Goal: Information Seeking & Learning: Learn about a topic

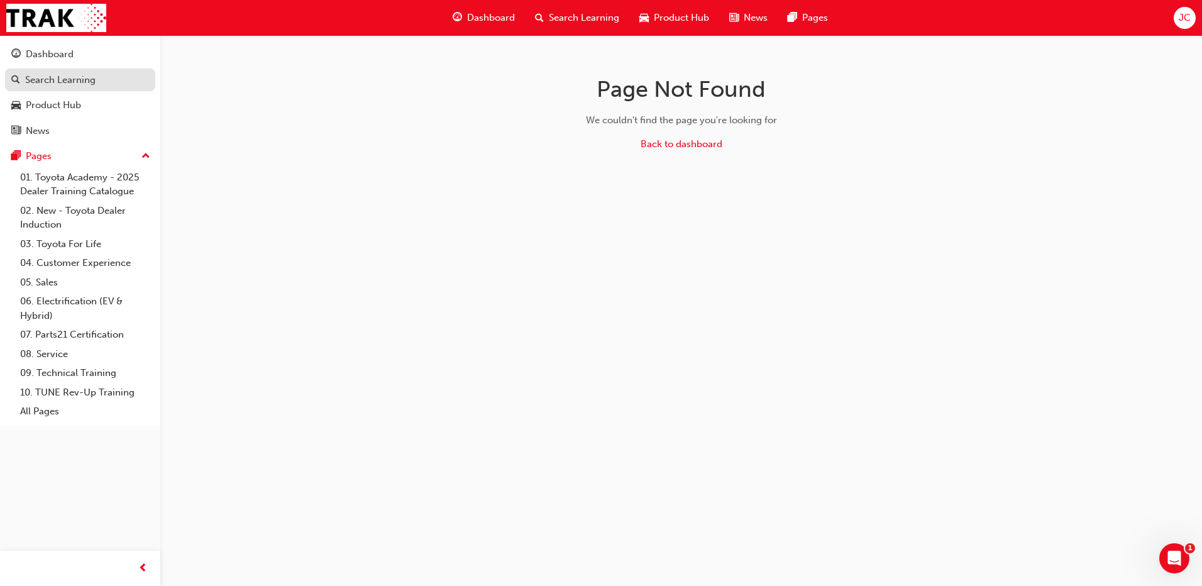
click at [77, 79] on div "Search Learning" at bounding box center [60, 80] width 70 height 14
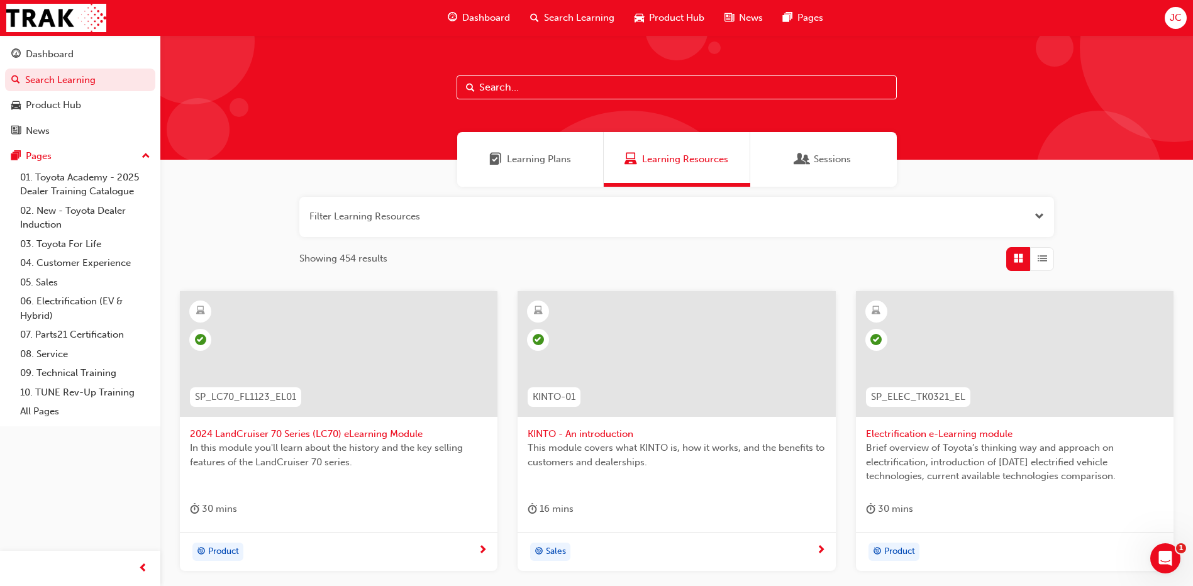
click at [477, 85] on input "text" at bounding box center [677, 87] width 440 height 24
type input "s"
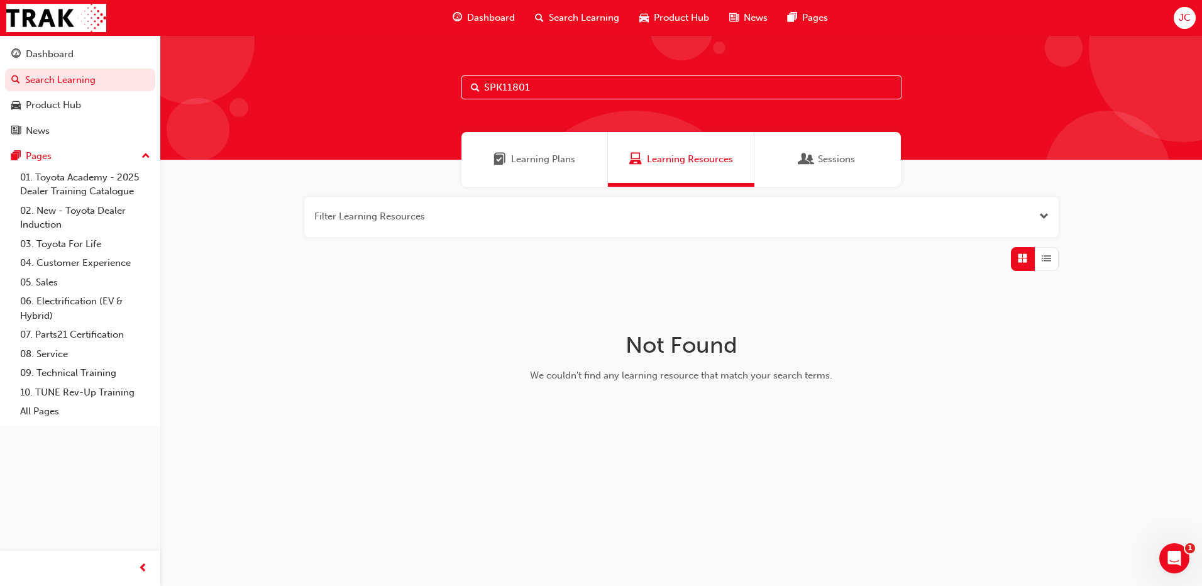
type input "SPK11801"
click at [540, 160] on span "Learning Plans" at bounding box center [543, 159] width 64 height 14
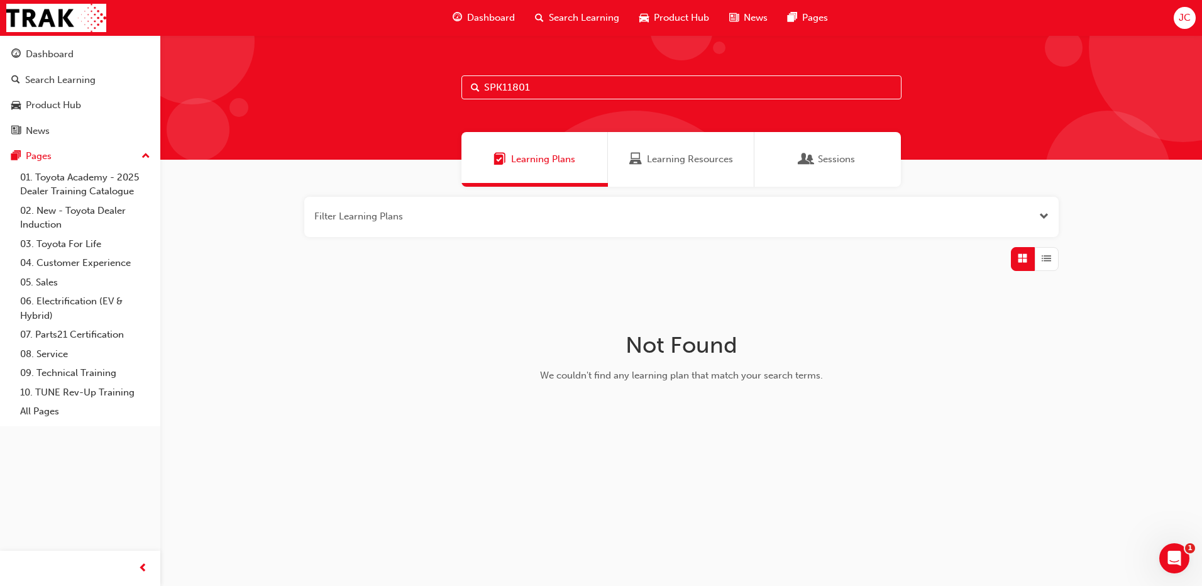
click at [645, 163] on div "Learning Resources" at bounding box center [681, 159] width 104 height 14
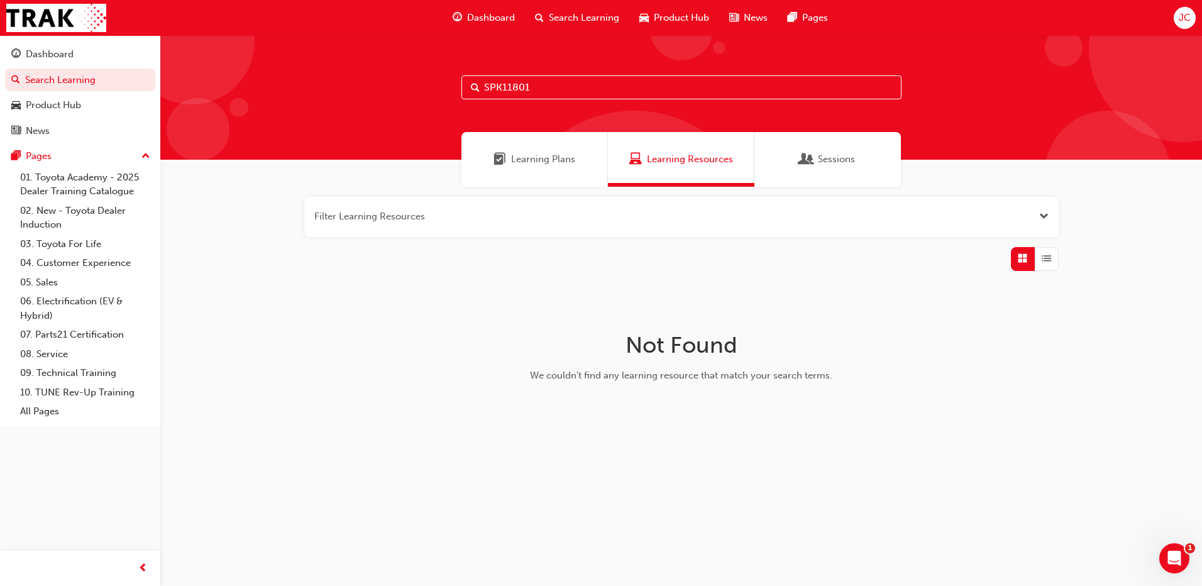
click at [816, 150] on div "Sessions" at bounding box center [828, 159] width 147 height 55
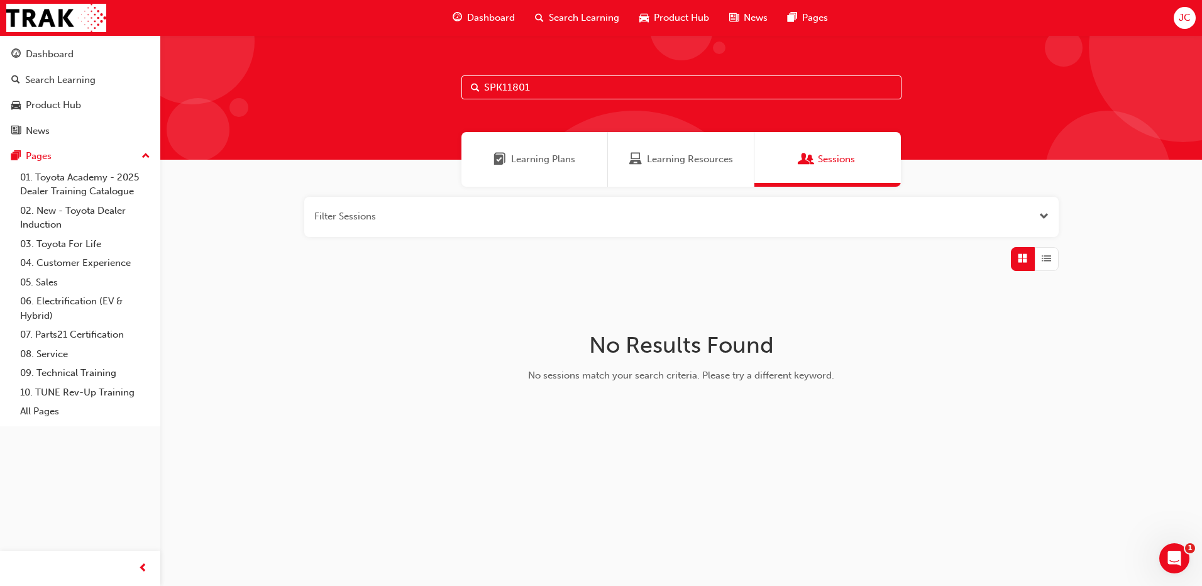
click at [660, 157] on span "Learning Resources" at bounding box center [690, 159] width 86 height 14
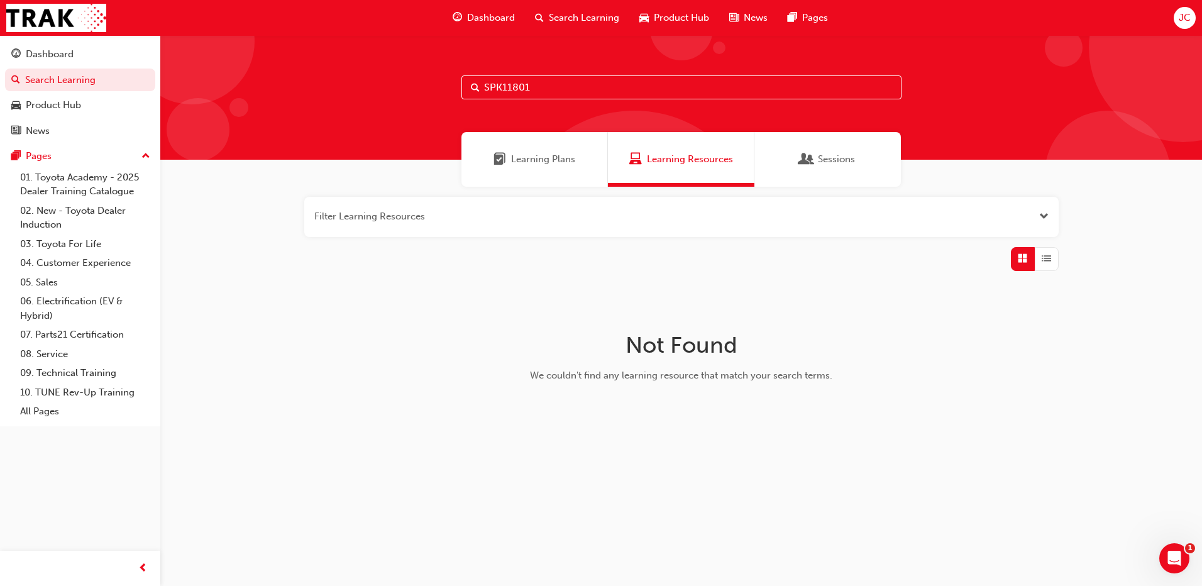
click at [534, 164] on span "Learning Plans" at bounding box center [543, 159] width 64 height 14
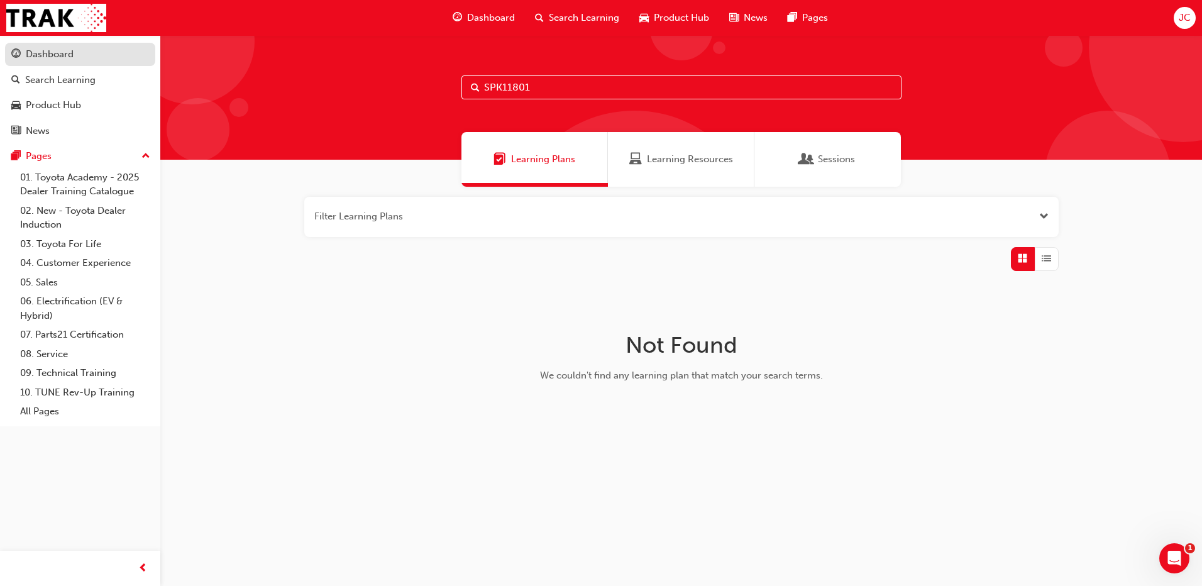
click at [101, 50] on div "Dashboard" at bounding box center [80, 55] width 138 height 16
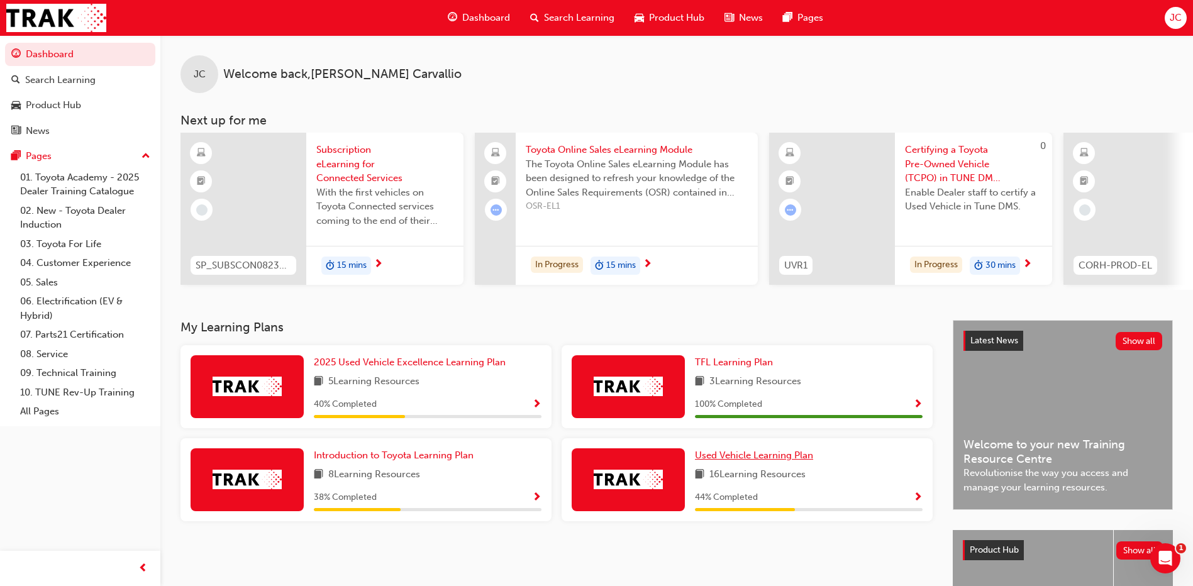
click at [736, 457] on span "Used Vehicle Learning Plan" at bounding box center [754, 455] width 118 height 11
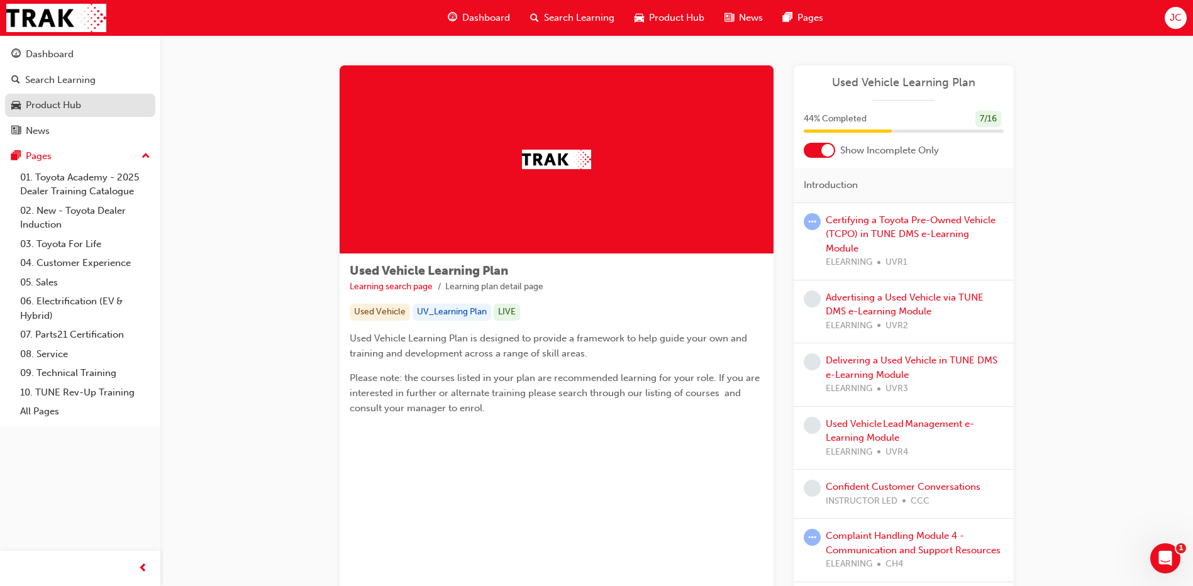
click at [42, 103] on div "Product Hub" at bounding box center [53, 105] width 55 height 14
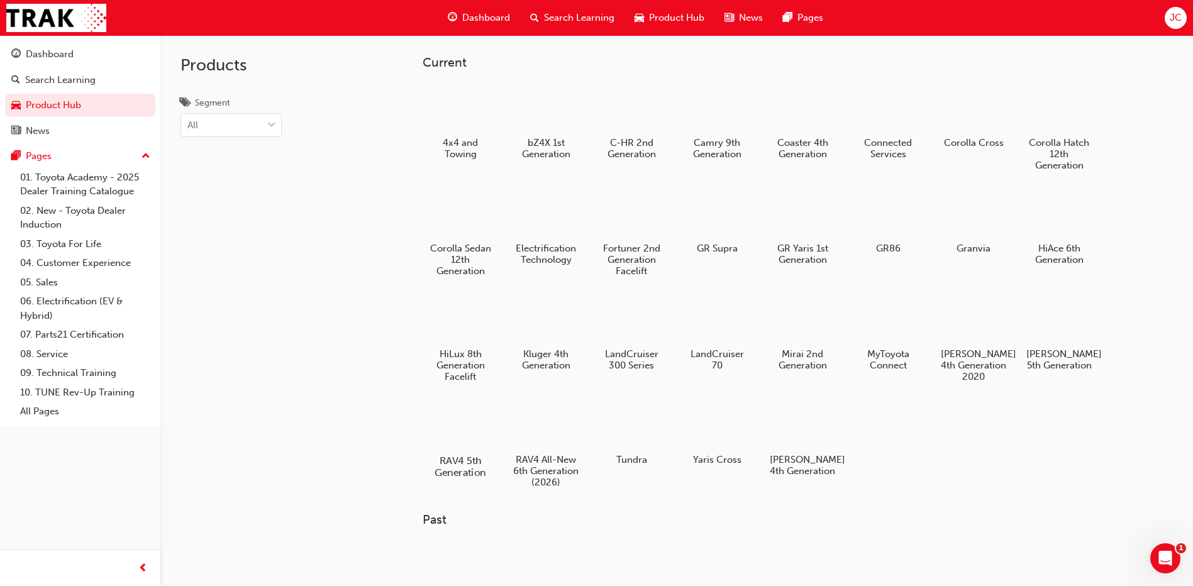
click at [468, 426] on div at bounding box center [461, 424] width 70 height 50
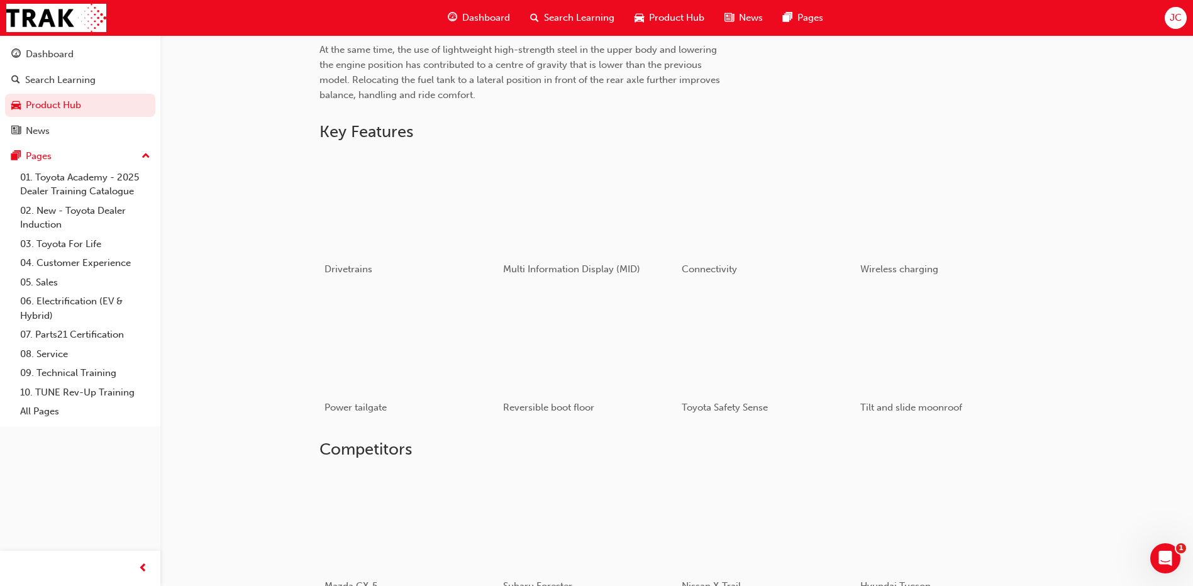
scroll to position [639, 0]
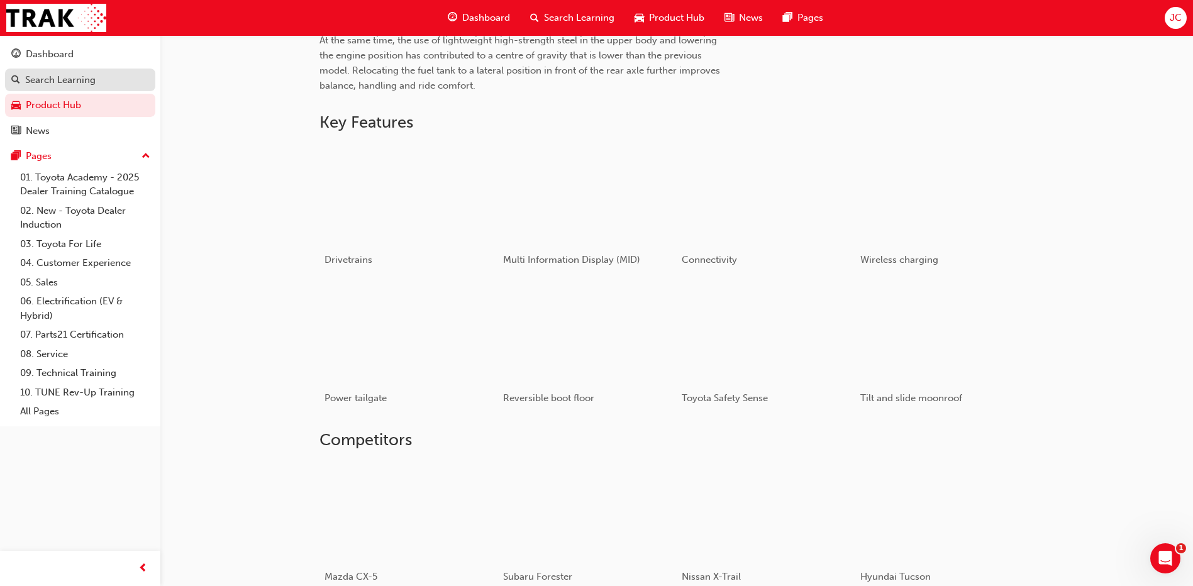
click at [60, 84] on div "Search Learning" at bounding box center [60, 80] width 70 height 14
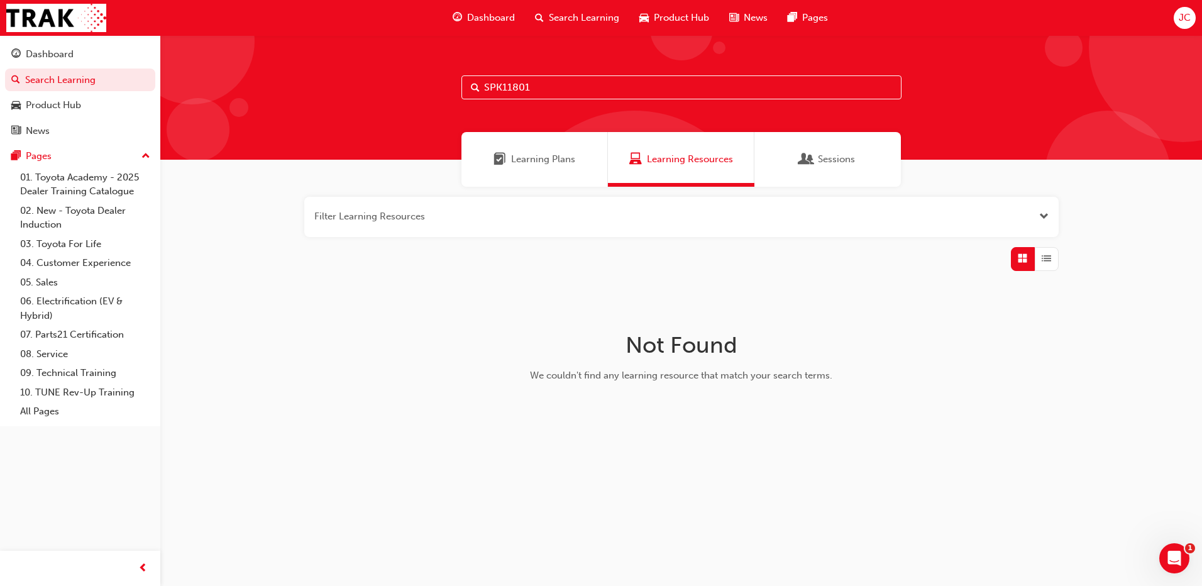
click at [529, 156] on span "Learning Plans" at bounding box center [543, 159] width 64 height 14
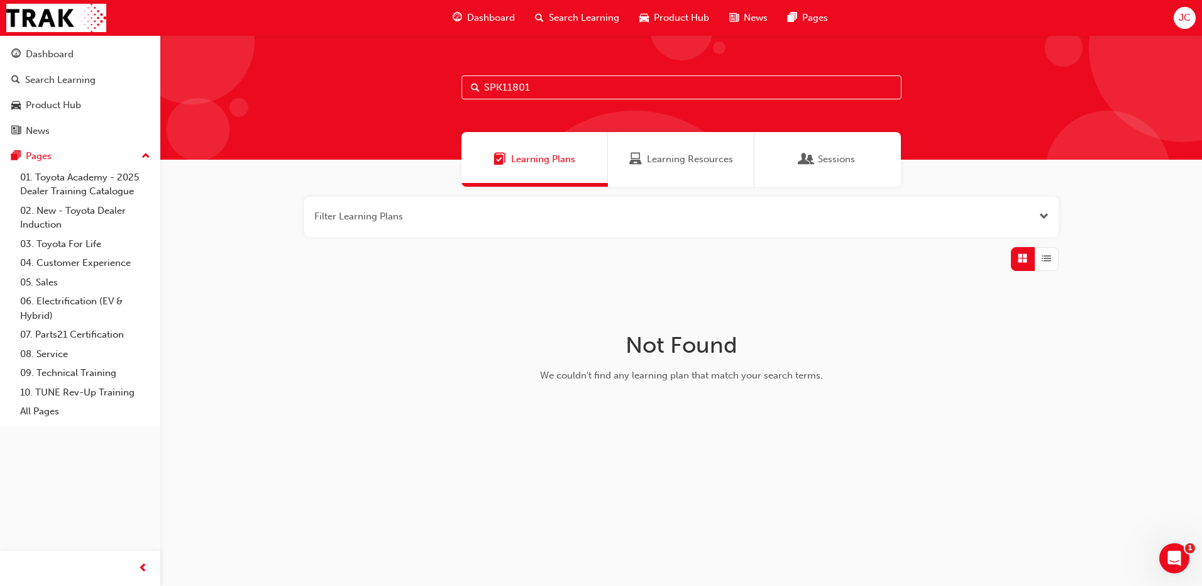
click at [831, 158] on span "Sessions" at bounding box center [836, 159] width 37 height 14
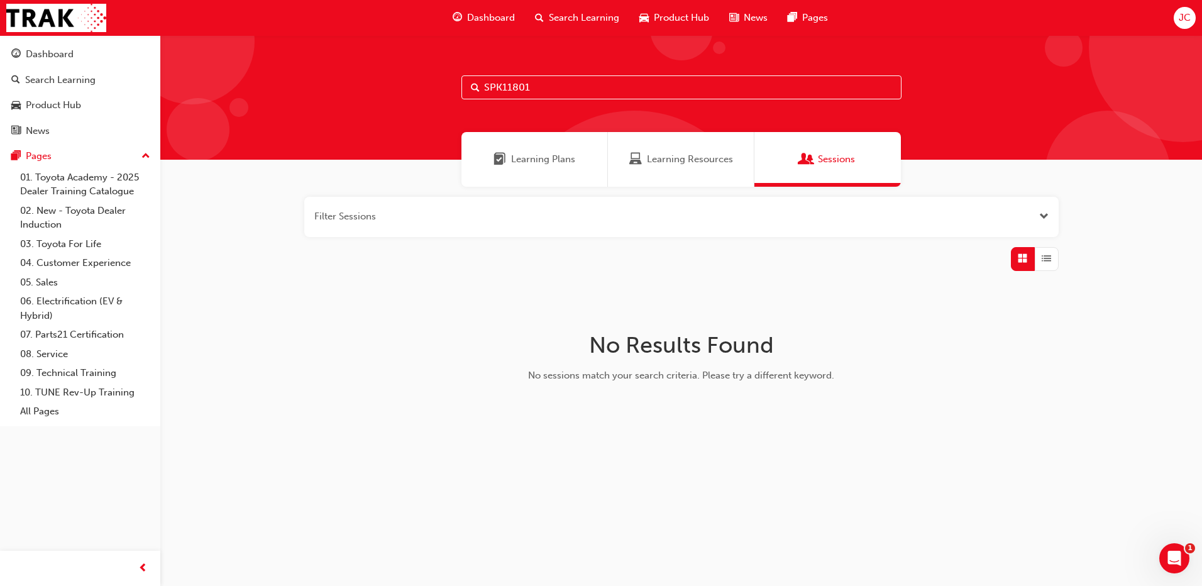
click at [1049, 262] on span "List" at bounding box center [1046, 259] width 9 height 14
click at [42, 74] on div "Search Learning" at bounding box center [60, 80] width 70 height 14
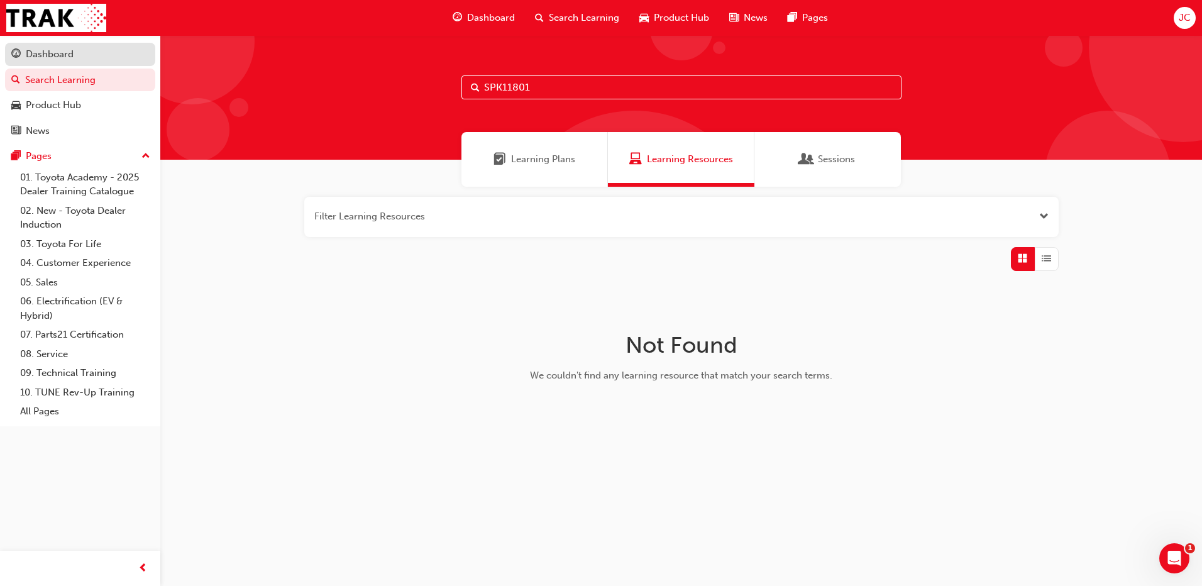
click at [47, 52] on div "Dashboard" at bounding box center [50, 54] width 48 height 14
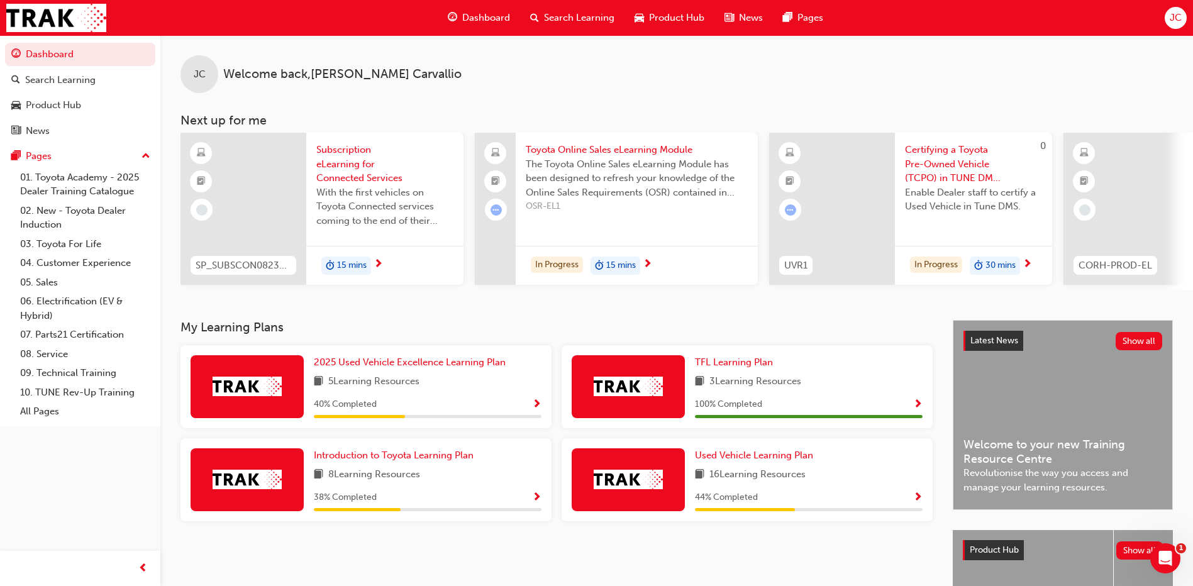
click at [587, 150] on span "Toyota Online Sales eLearning Module" at bounding box center [637, 150] width 222 height 14
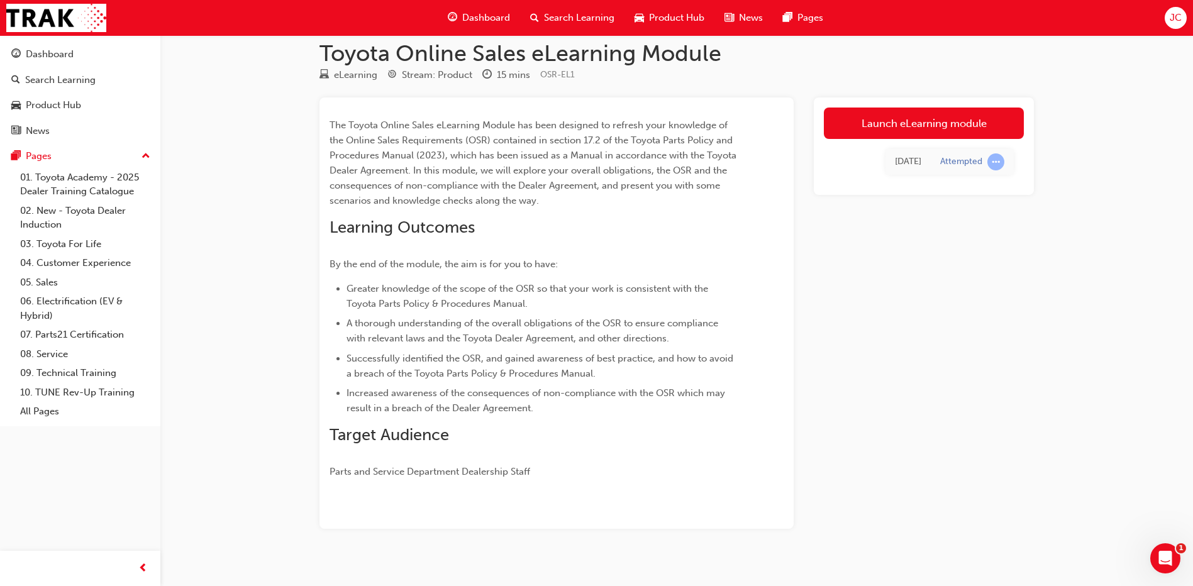
scroll to position [30, 0]
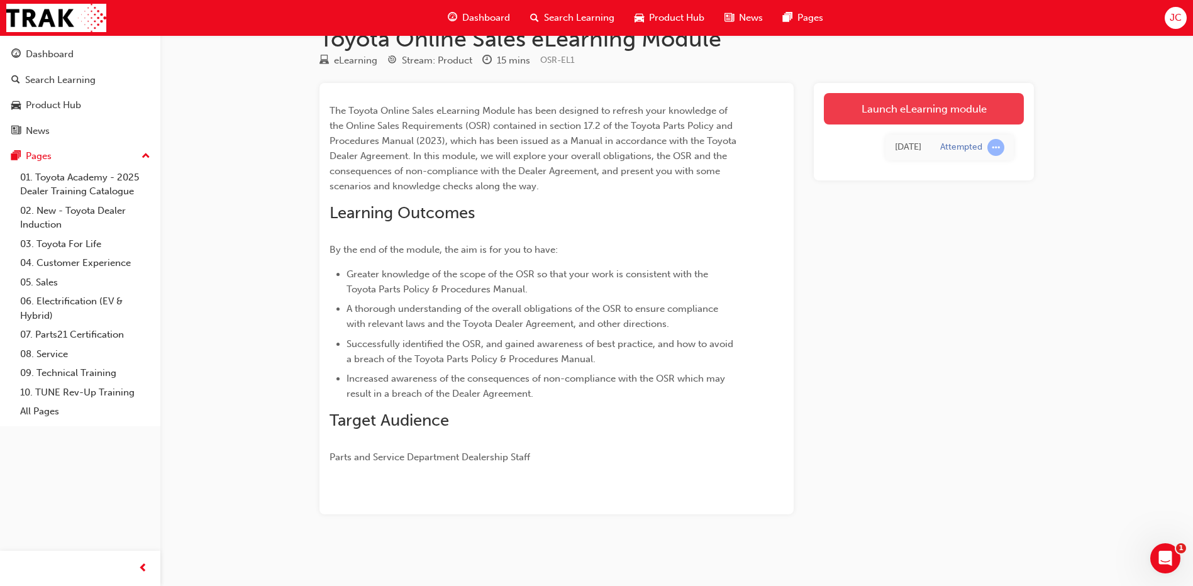
click at [880, 106] on link "Launch eLearning module" at bounding box center [924, 108] width 200 height 31
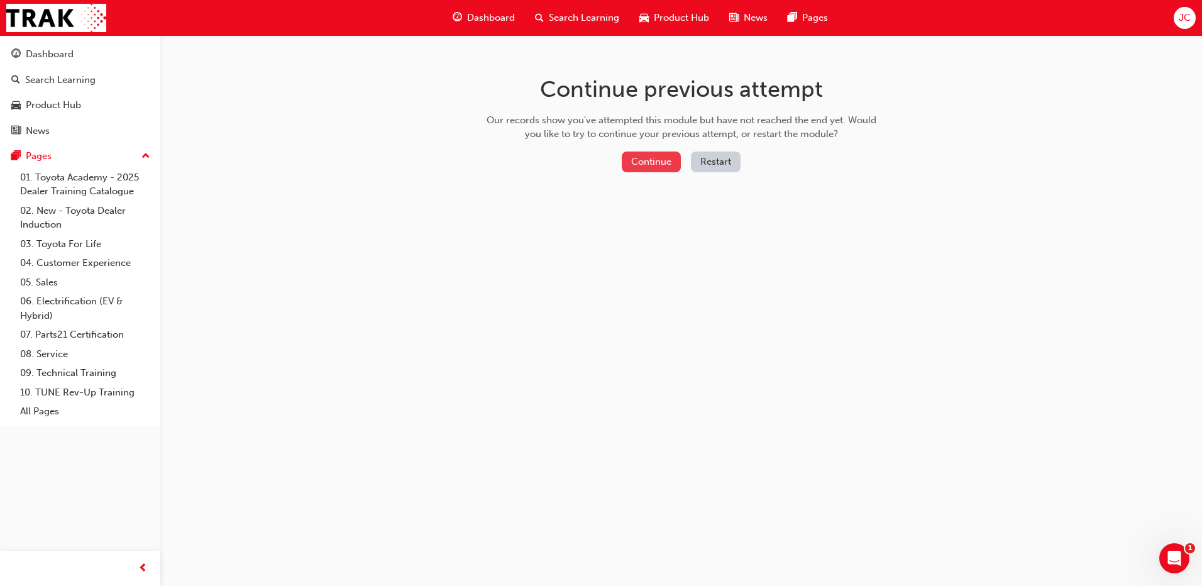
click at [656, 155] on button "Continue" at bounding box center [651, 162] width 59 height 21
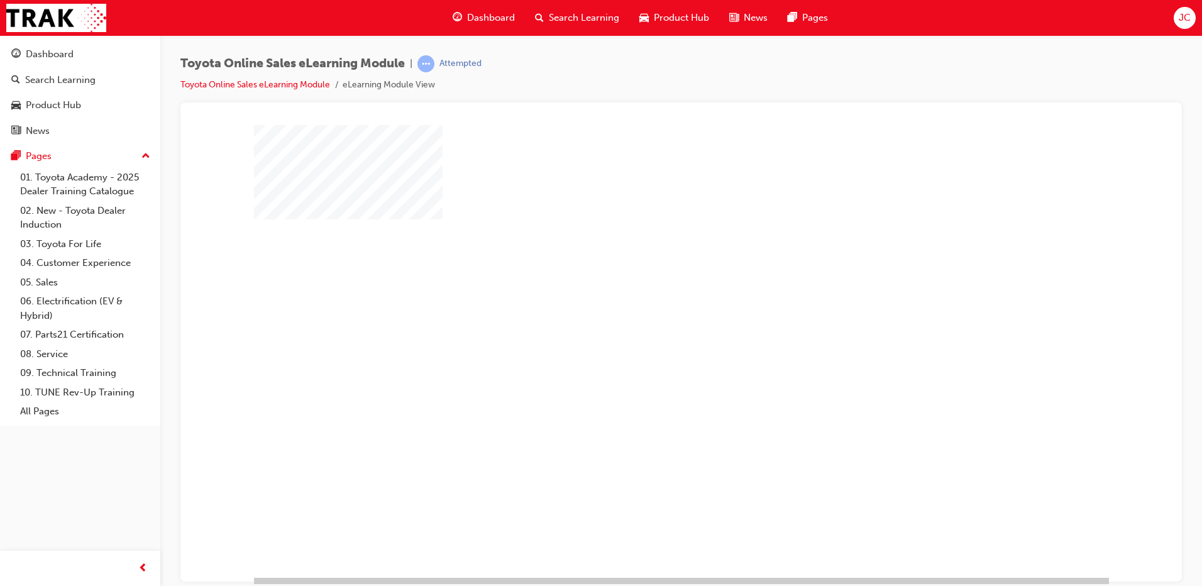
click at [645, 314] on div "play" at bounding box center [645, 314] width 0 height 0
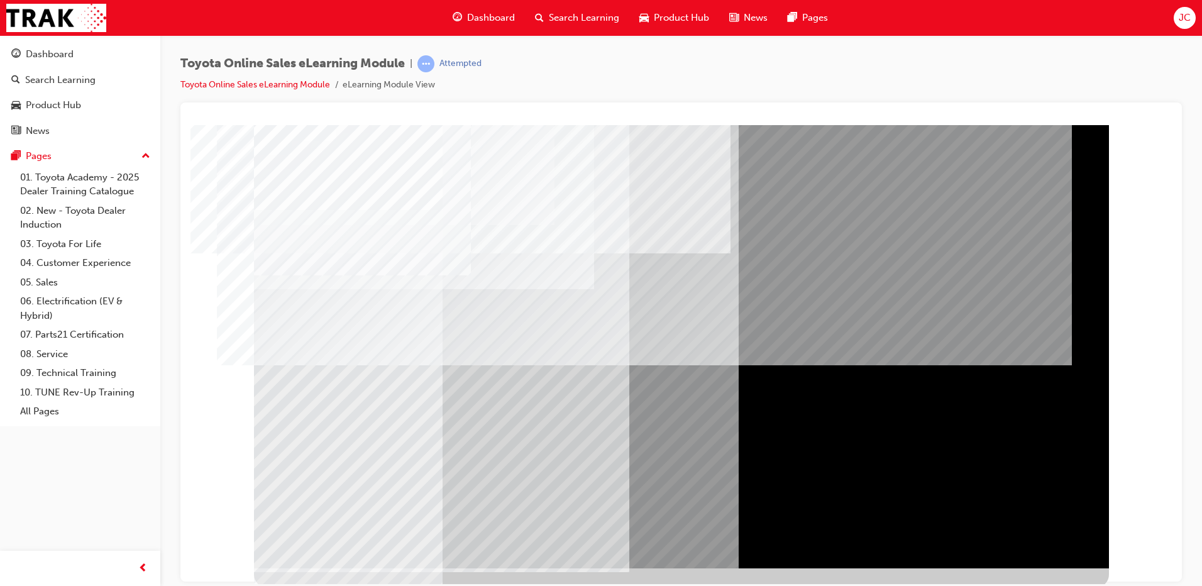
scroll to position [13, 0]
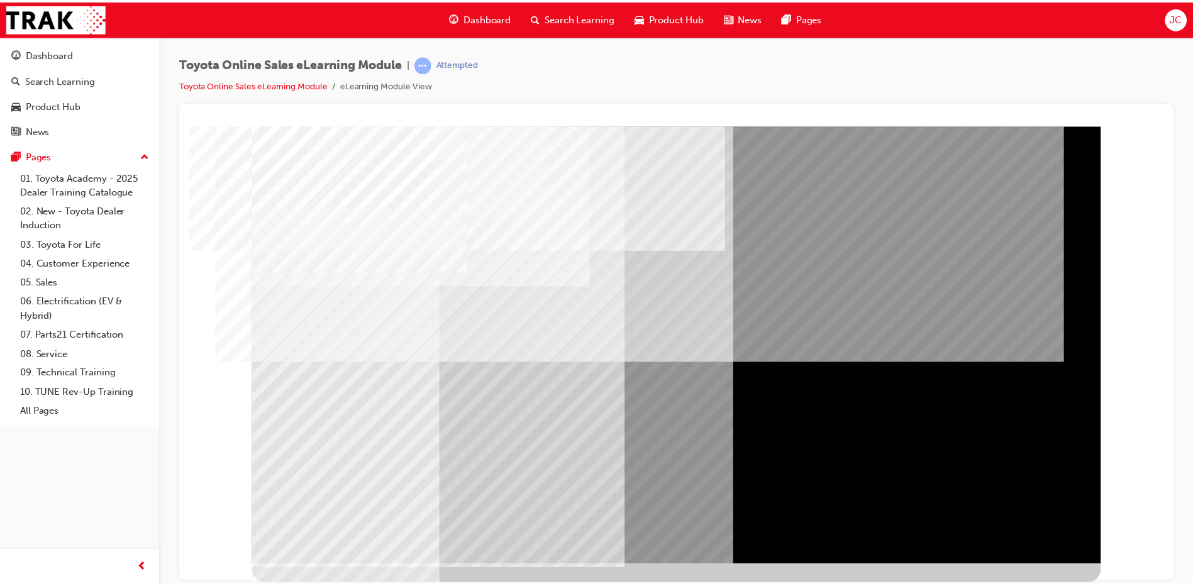
scroll to position [0, 0]
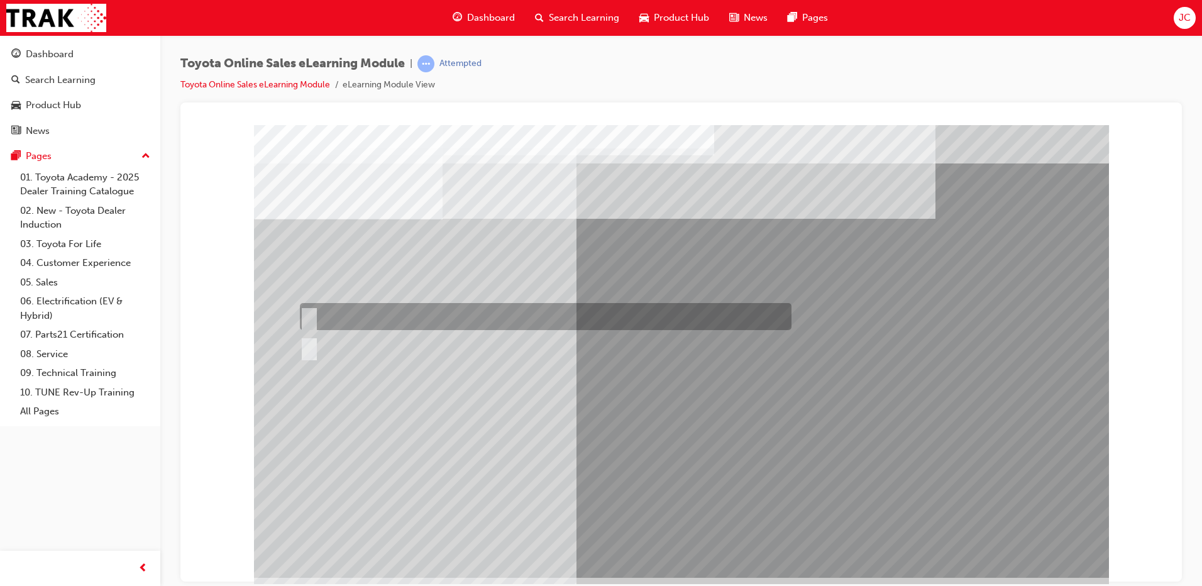
click at [310, 315] on input "True" at bounding box center [307, 317] width 14 height 14
radio input "true"
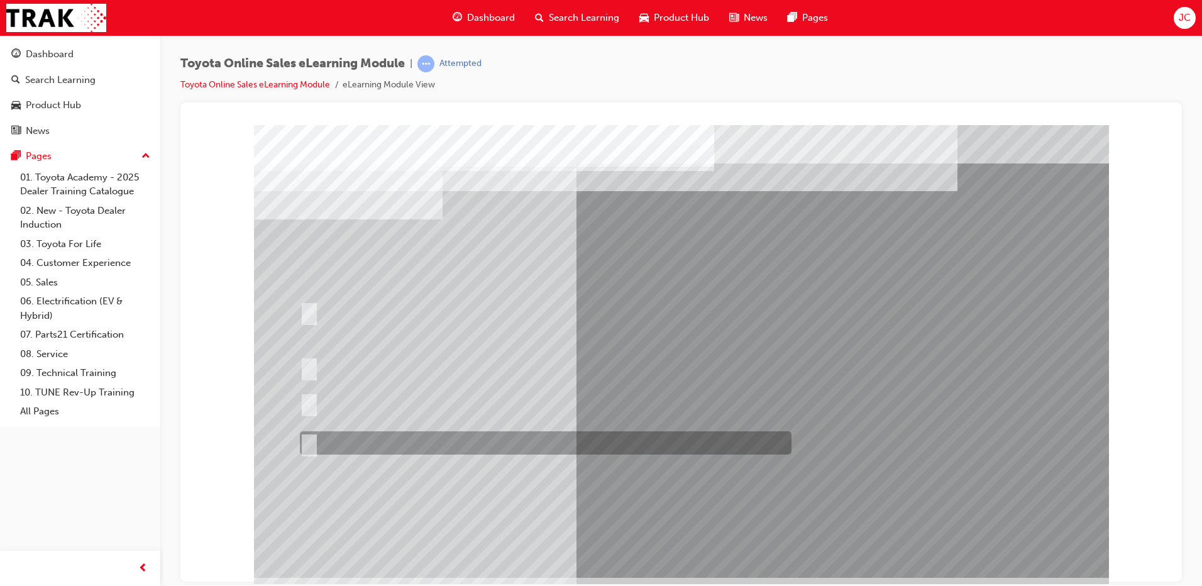
click at [306, 441] on input "It must be TMCA approved Dealer name." at bounding box center [307, 443] width 14 height 14
radio input "true"
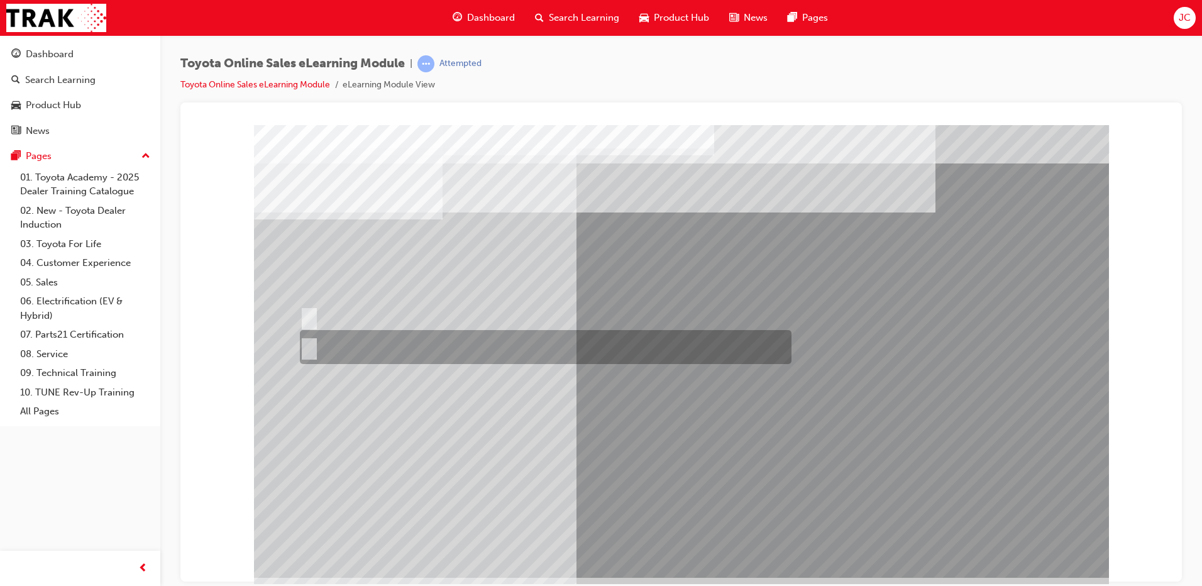
click at [307, 348] on input "No" at bounding box center [307, 347] width 14 height 14
radio input "true"
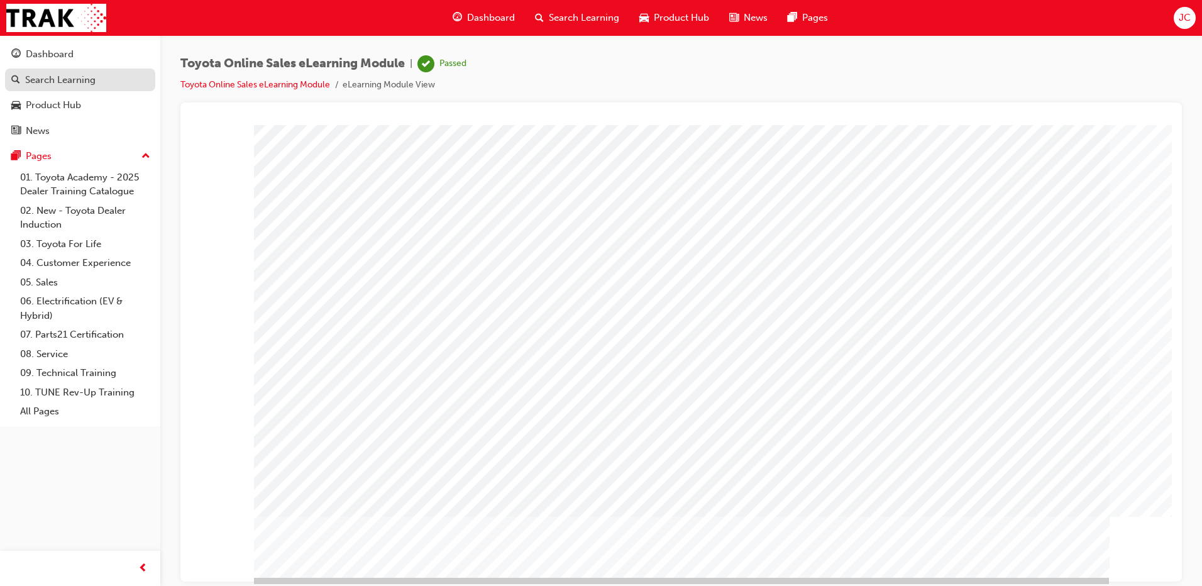
click at [70, 74] on div "Search Learning" at bounding box center [60, 80] width 70 height 14
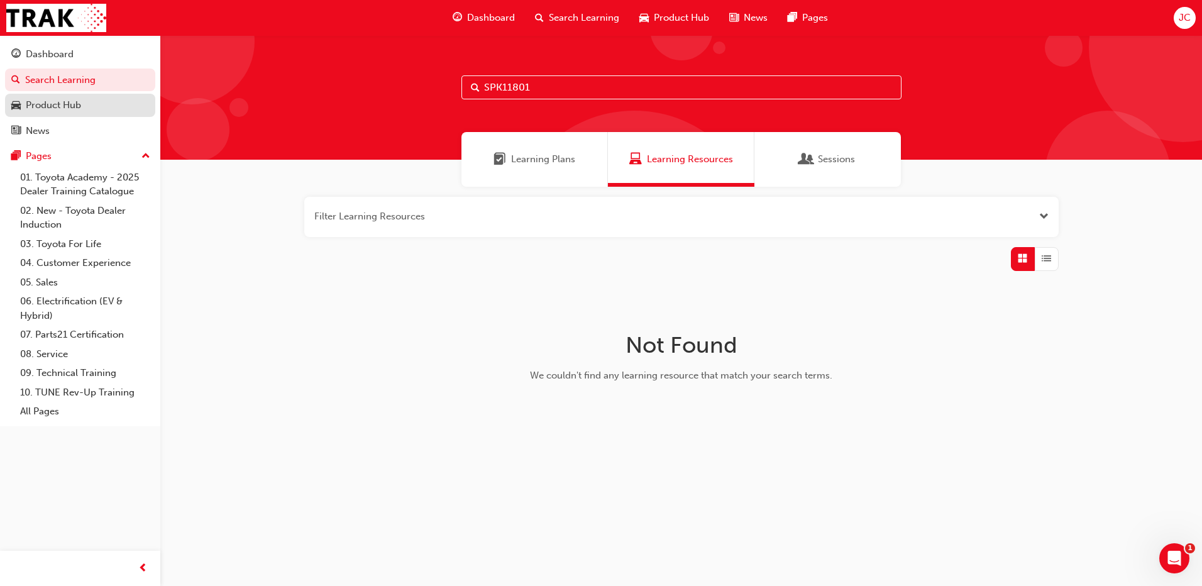
click at [72, 108] on div "Product Hub" at bounding box center [53, 105] width 55 height 14
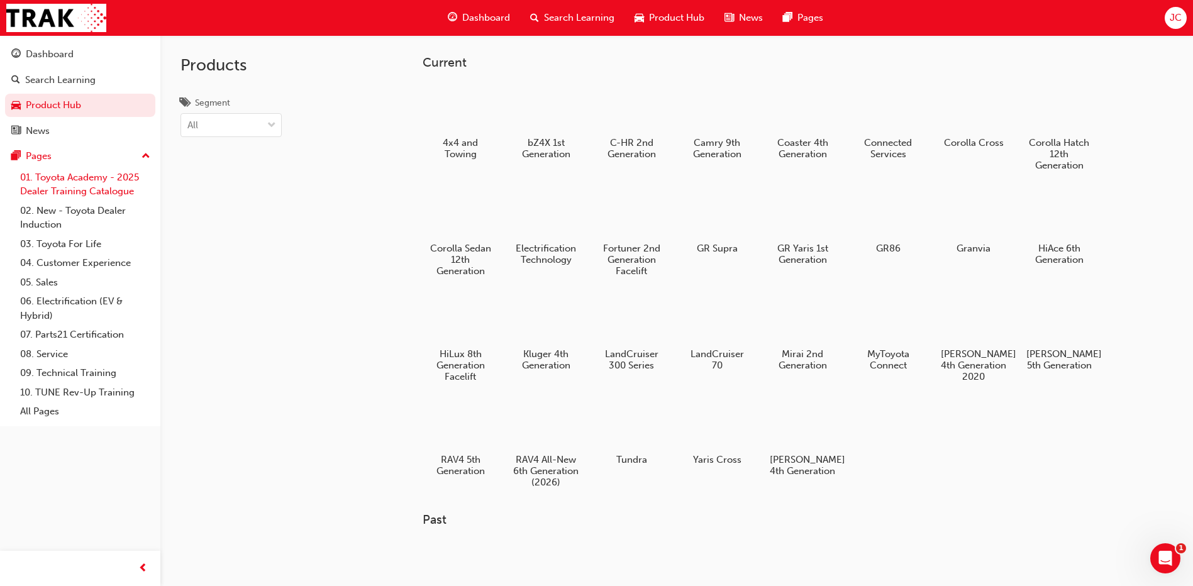
click at [108, 174] on link "01. Toyota Academy - 2025 Dealer Training Catalogue" at bounding box center [85, 184] width 140 height 33
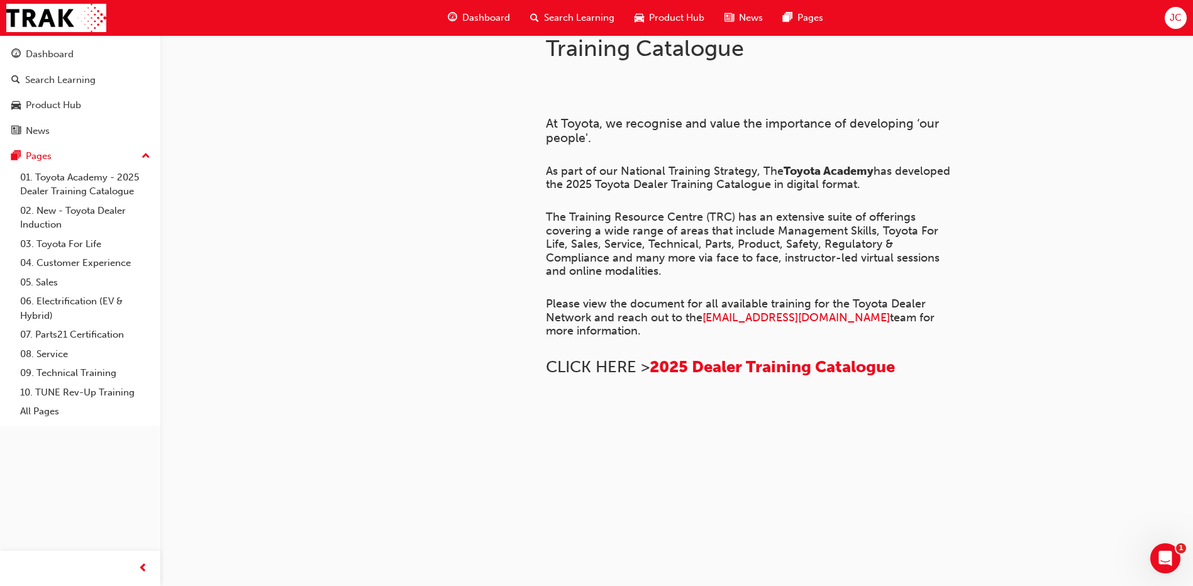
scroll to position [847, 0]
click at [55, 104] on div "Product Hub" at bounding box center [53, 105] width 55 height 14
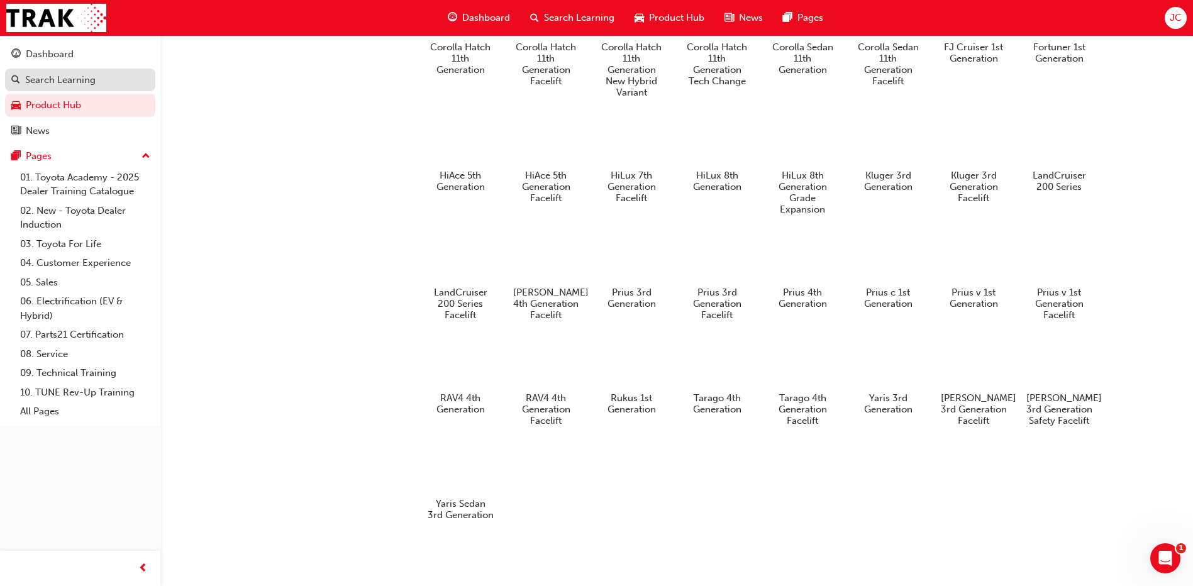
click at [67, 82] on div "Search Learning" at bounding box center [60, 80] width 70 height 14
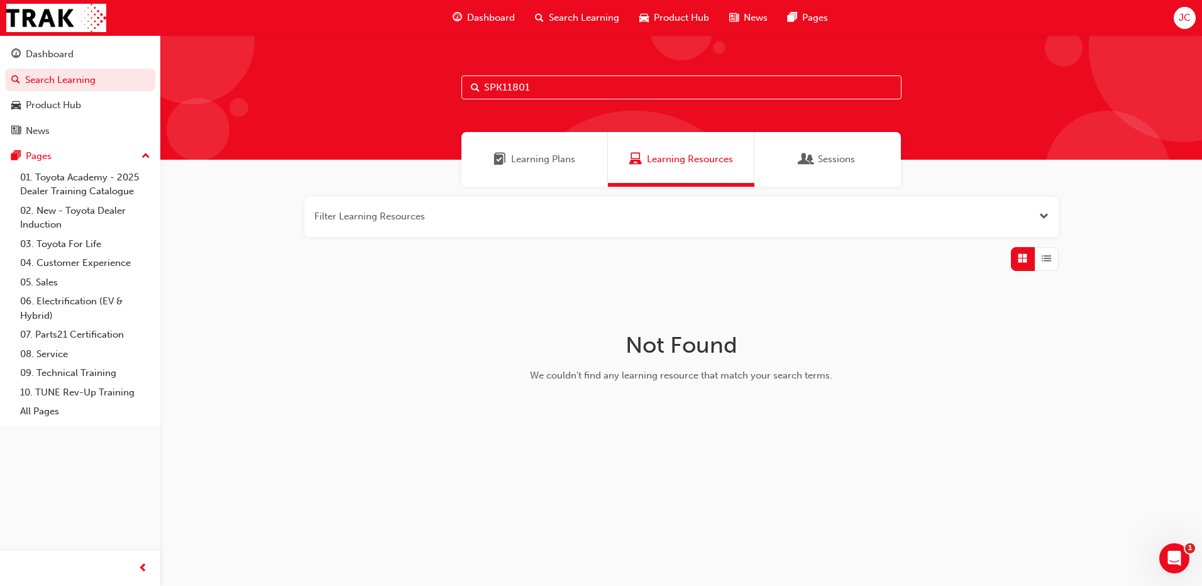
click at [538, 159] on span "Learning Plans" at bounding box center [543, 159] width 64 height 14
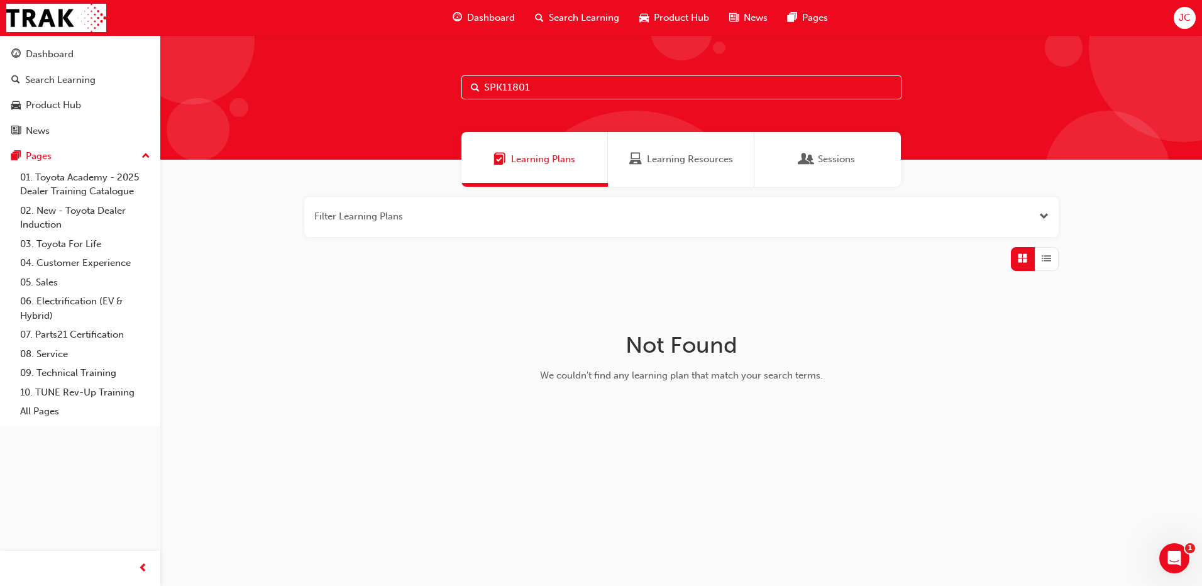
click at [534, 91] on input "SPK11801" at bounding box center [682, 87] width 440 height 24
type input "SPK0571"
click at [648, 162] on span "Learning Resources" at bounding box center [690, 159] width 86 height 14
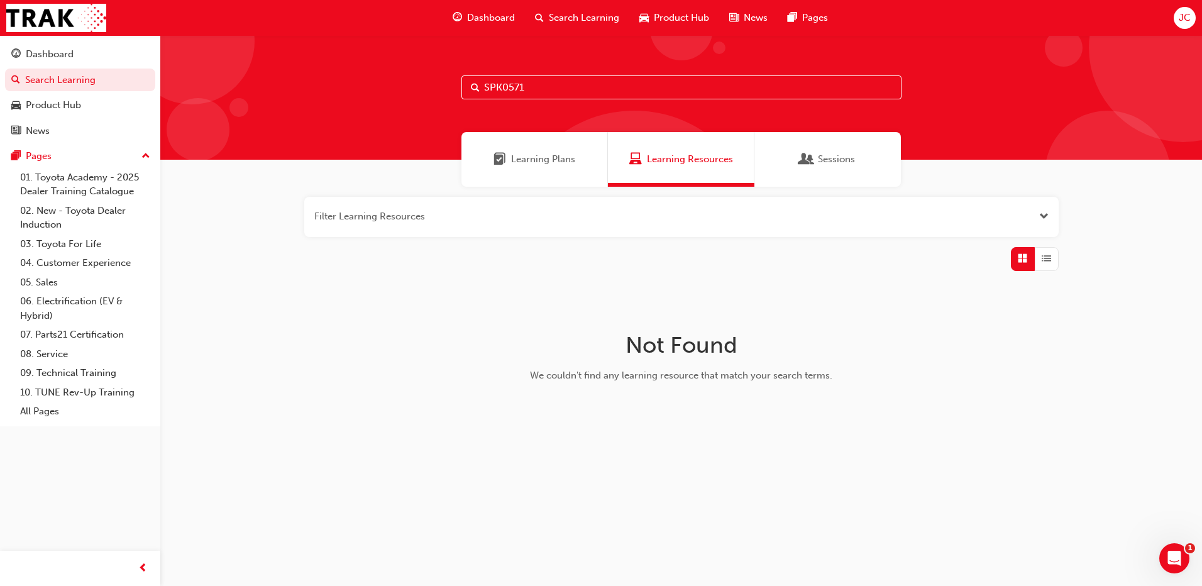
click at [811, 154] on span "Sessions" at bounding box center [806, 159] width 13 height 14
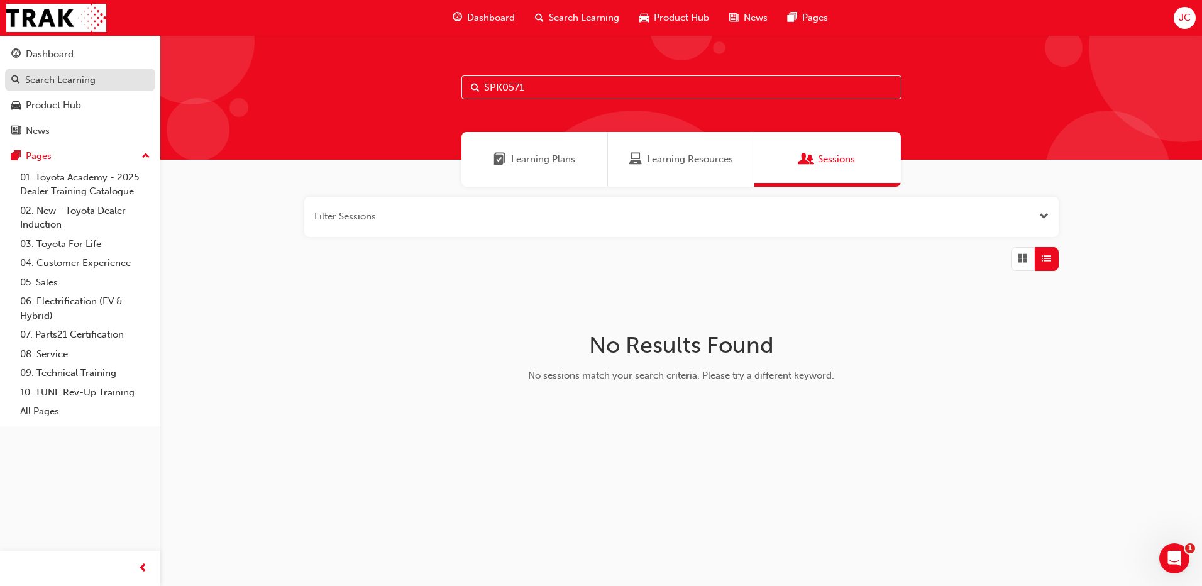
click at [64, 84] on div "Search Learning" at bounding box center [60, 80] width 70 height 14
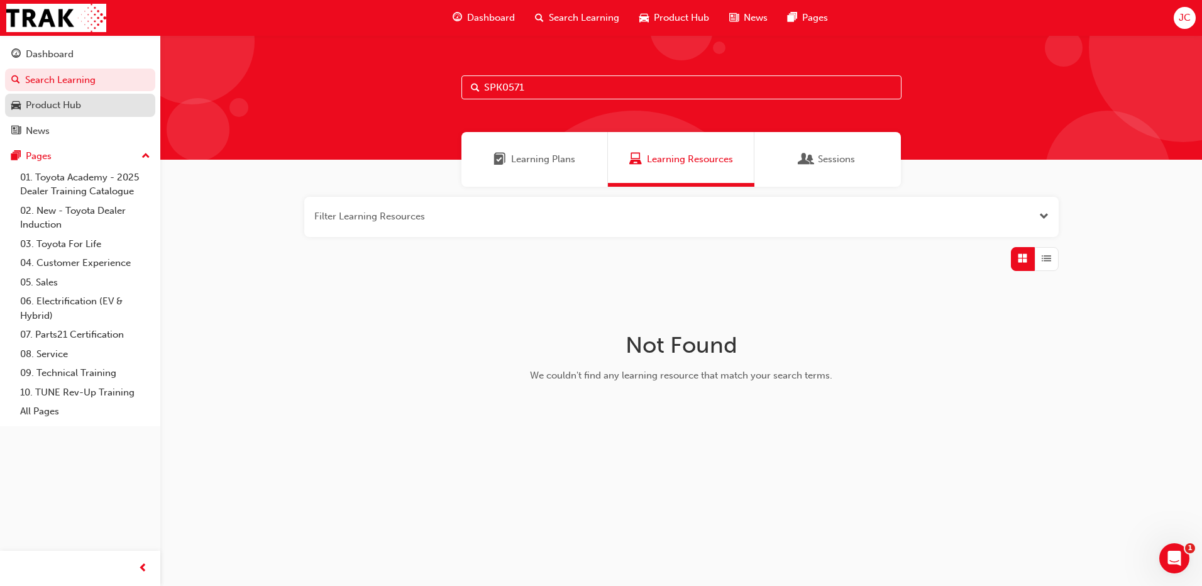
click at [70, 102] on div "Product Hub" at bounding box center [53, 105] width 55 height 14
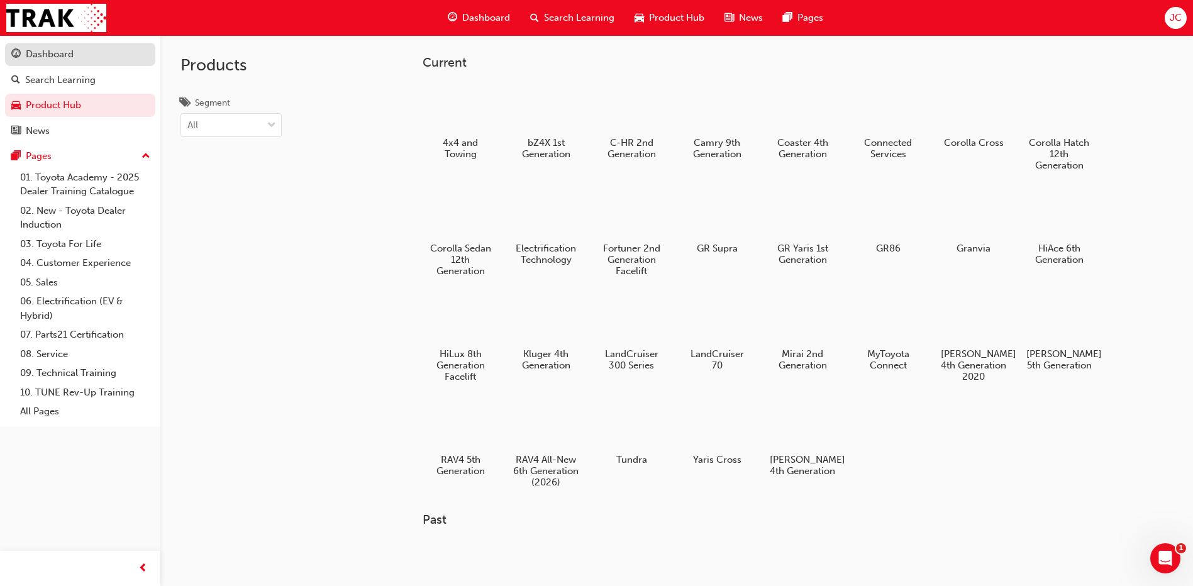
click at [47, 50] on div "Dashboard" at bounding box center [50, 54] width 48 height 14
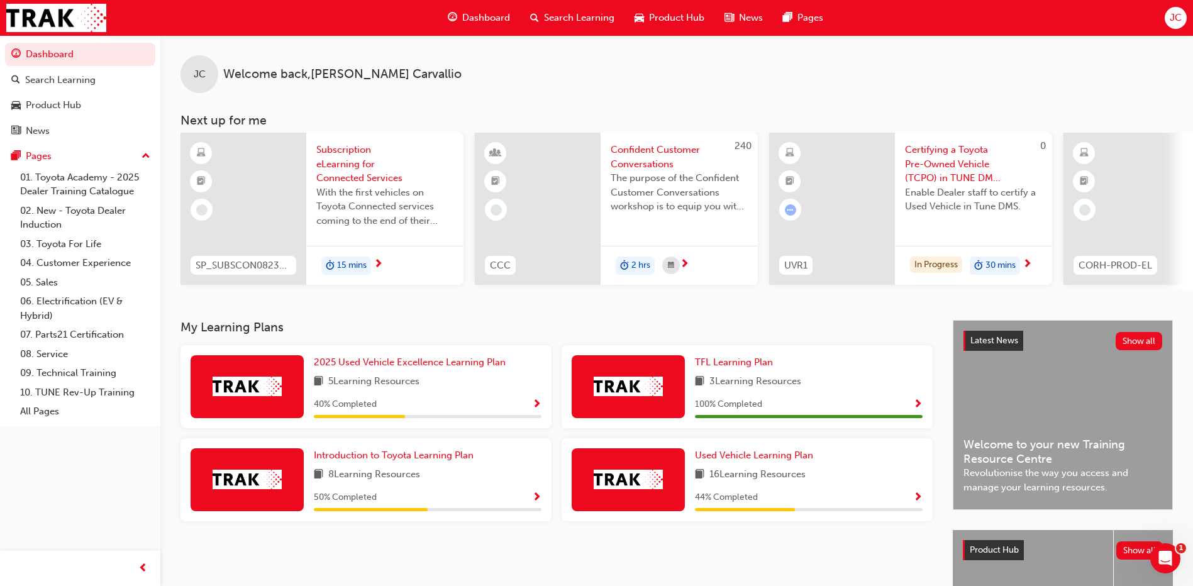
click at [340, 160] on span "Subscription eLearning for Connected Services" at bounding box center [384, 164] width 137 height 43
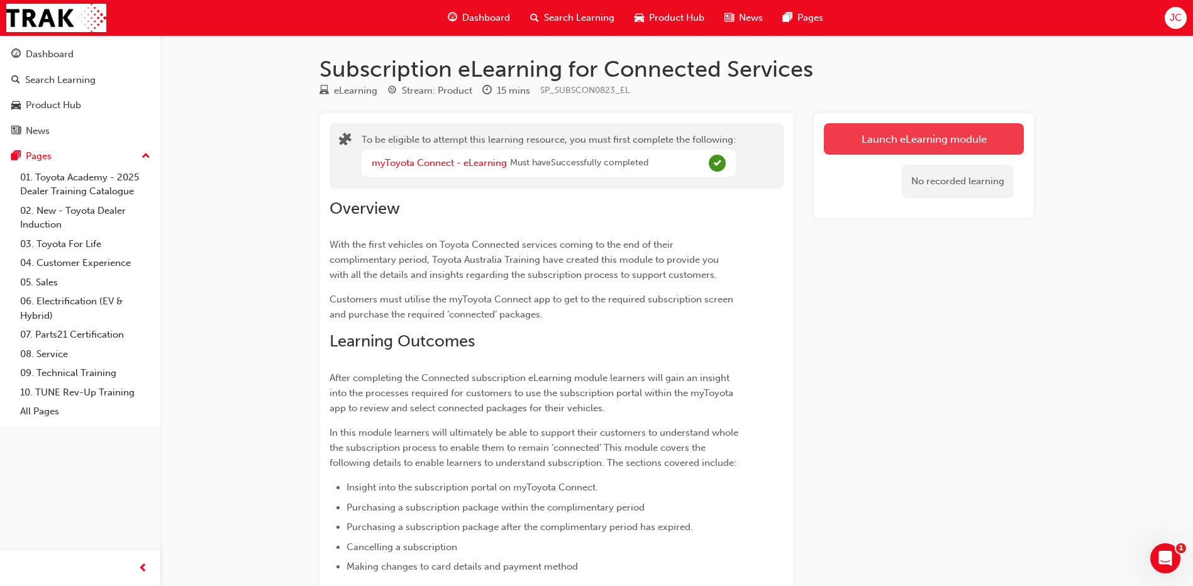
click at [882, 138] on link "Launch eLearning module" at bounding box center [924, 138] width 200 height 31
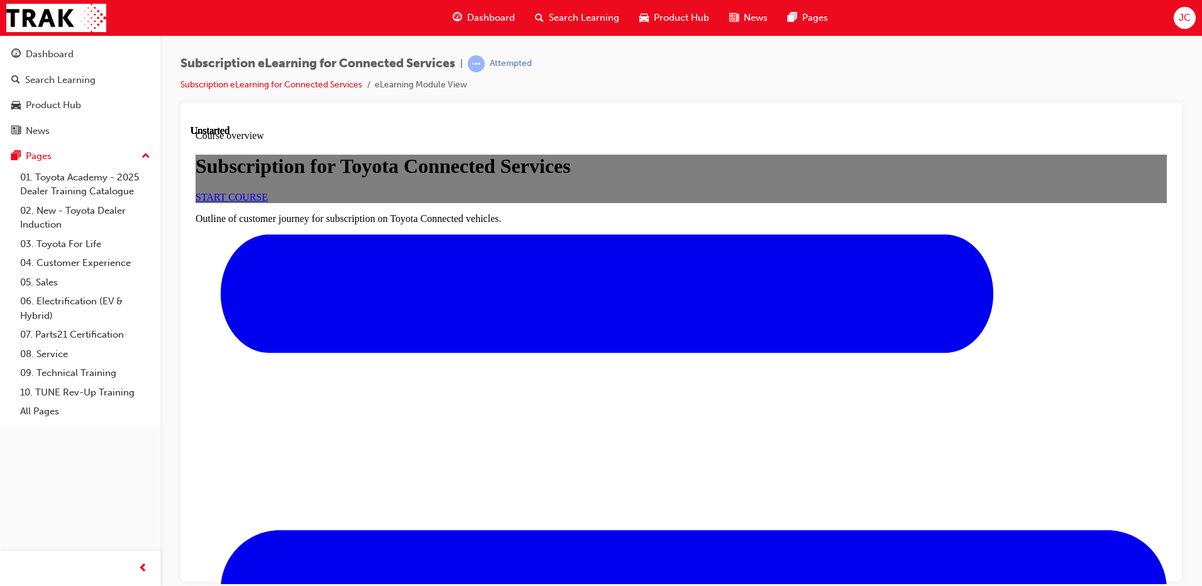
click at [268, 202] on span "START COURSE" at bounding box center [232, 196] width 72 height 11
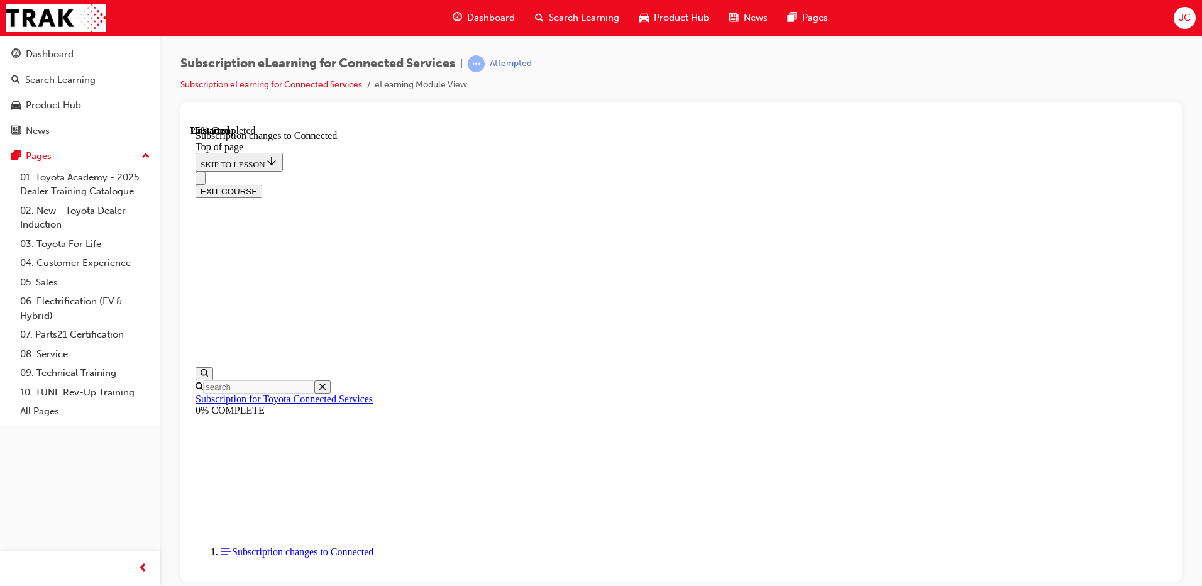
scroll to position [673, 0]
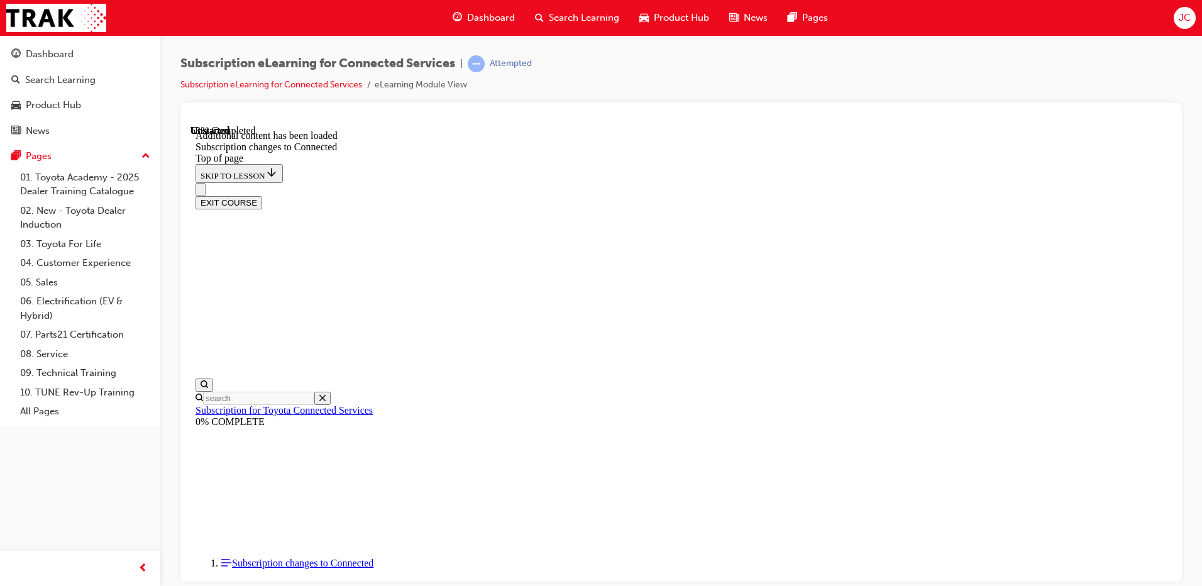
scroll to position [1188, 0]
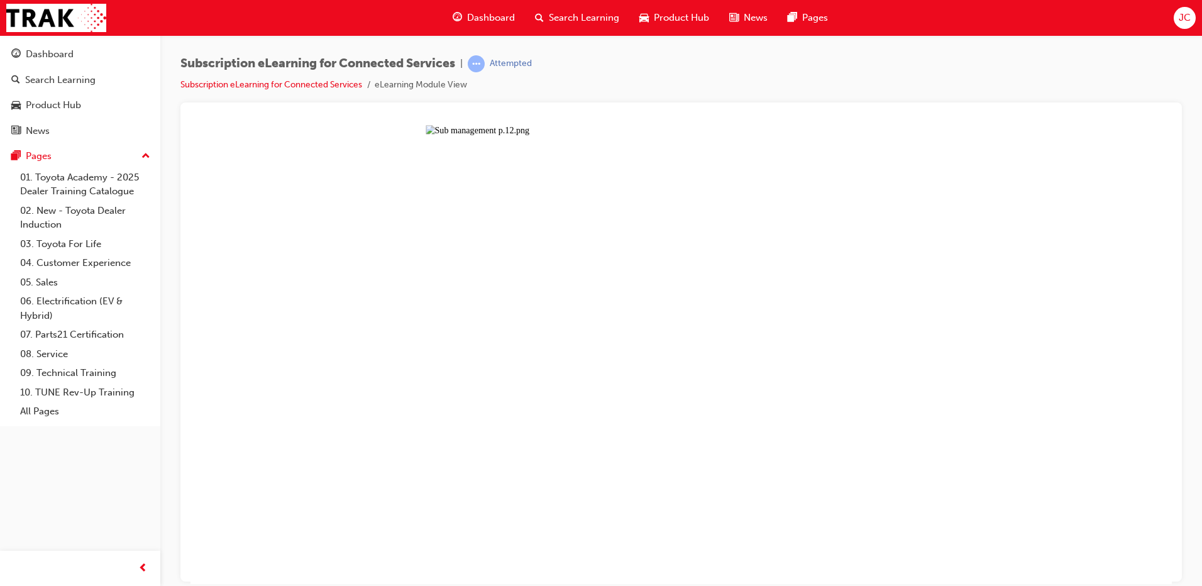
click at [477, 338] on button "Unzoom image" at bounding box center [682, 354] width 982 height 459
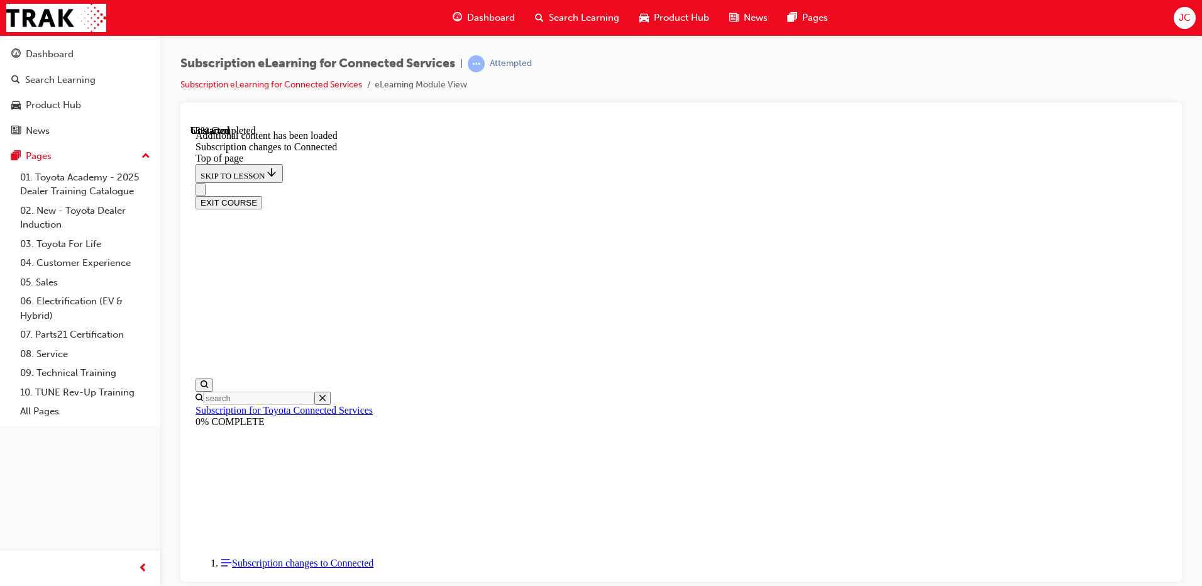
scroll to position [1514, 0]
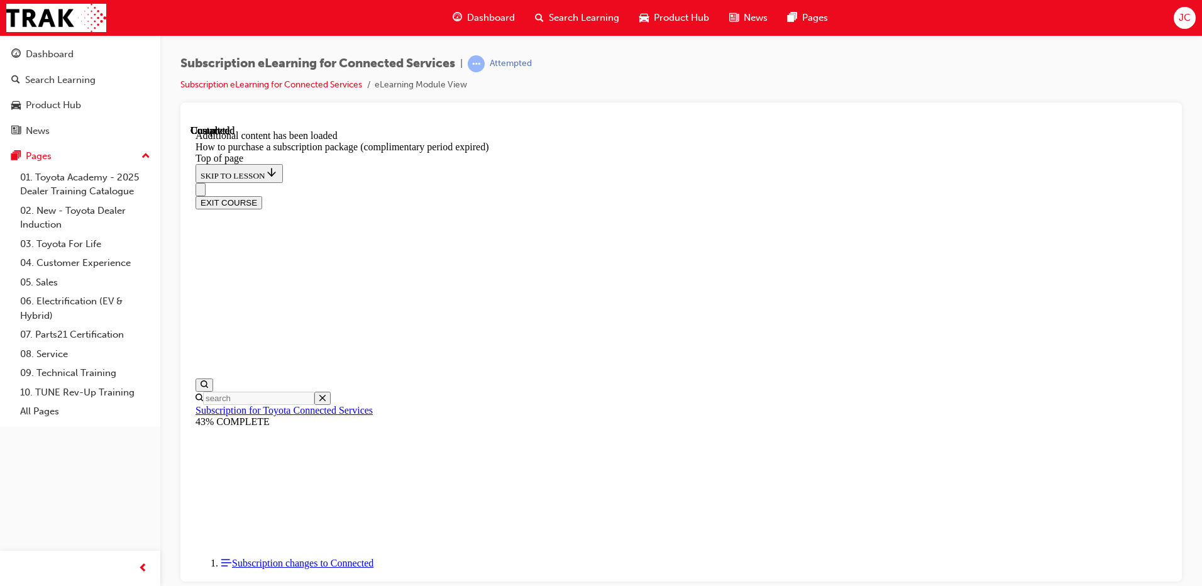
scroll to position [1241, 0]
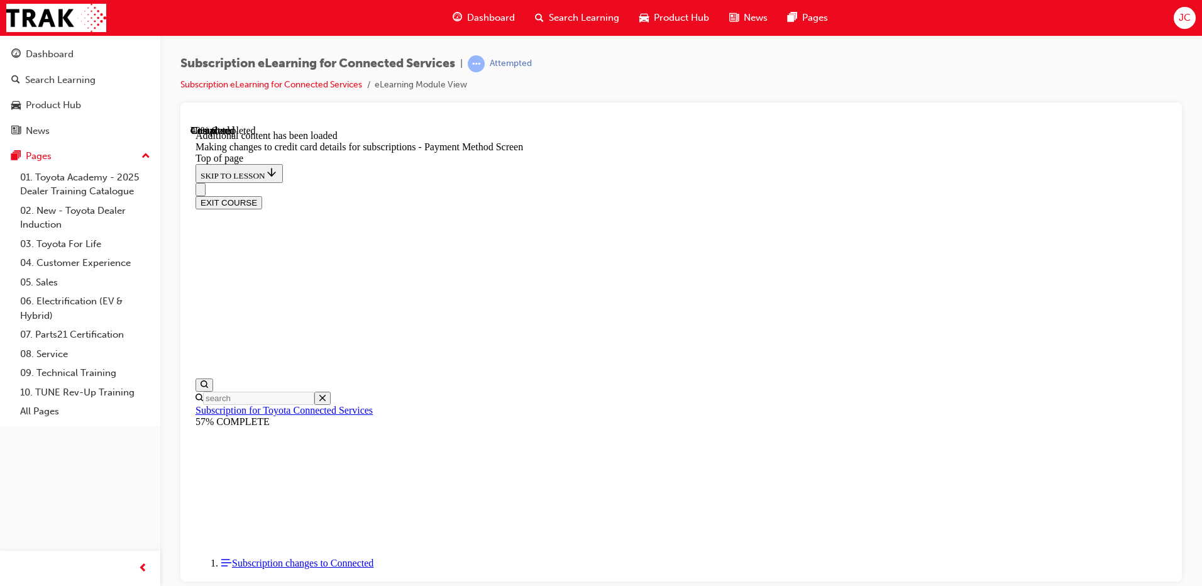
scroll to position [416, 0]
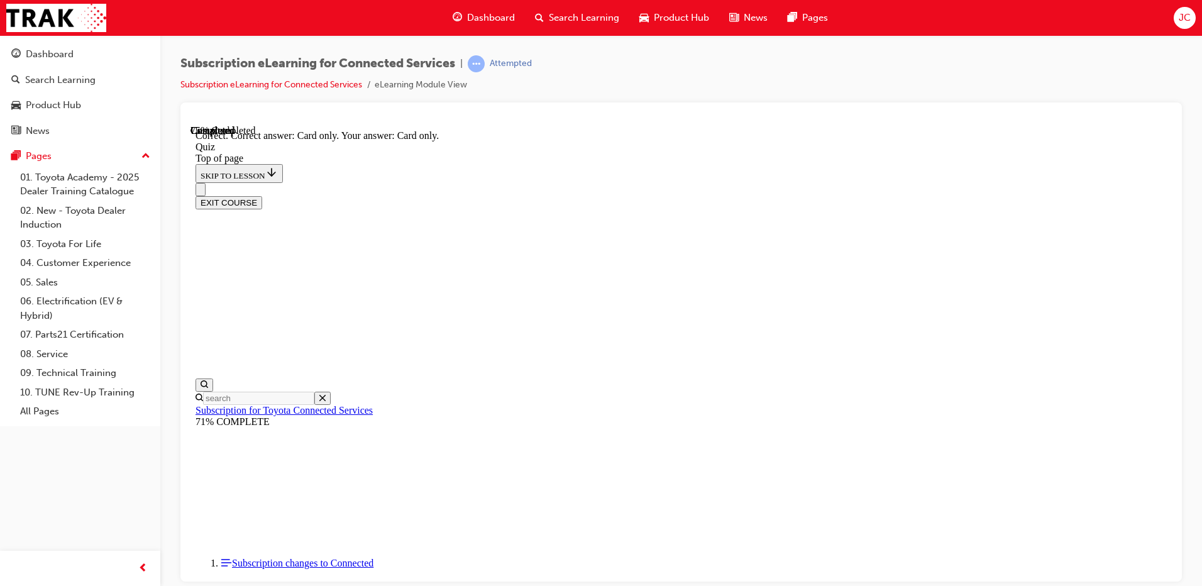
scroll to position [153, 0]
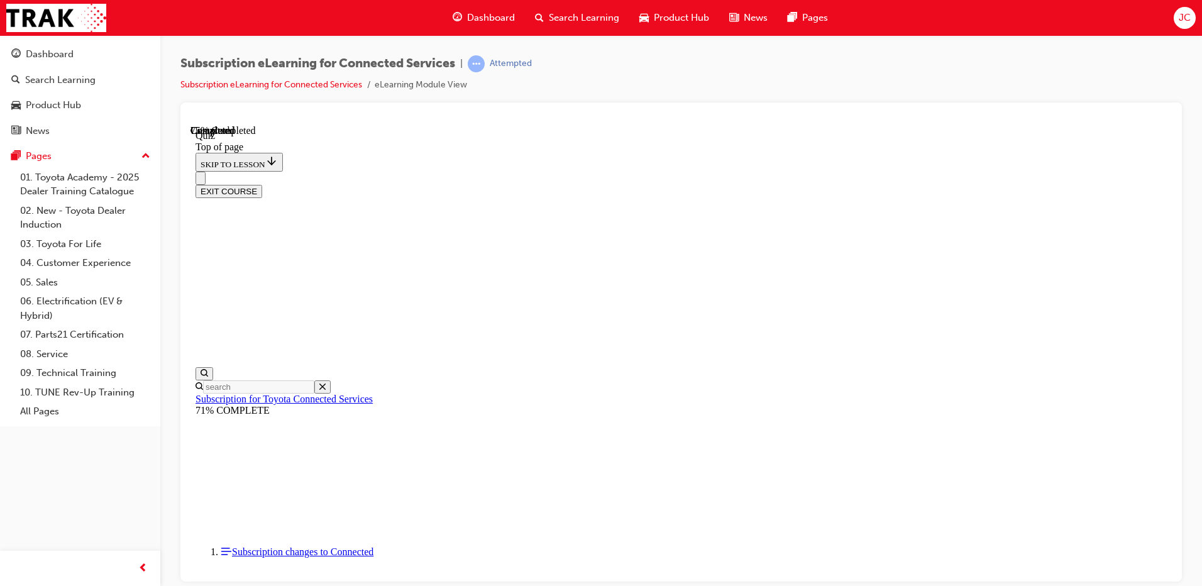
scroll to position [38, 0]
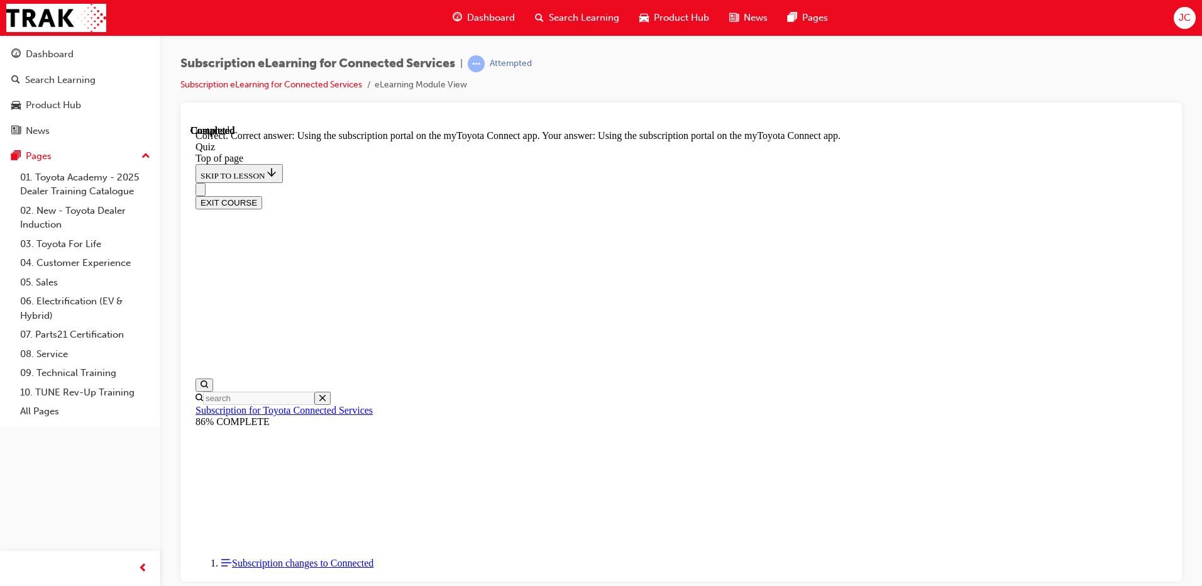
scroll to position [153, 0]
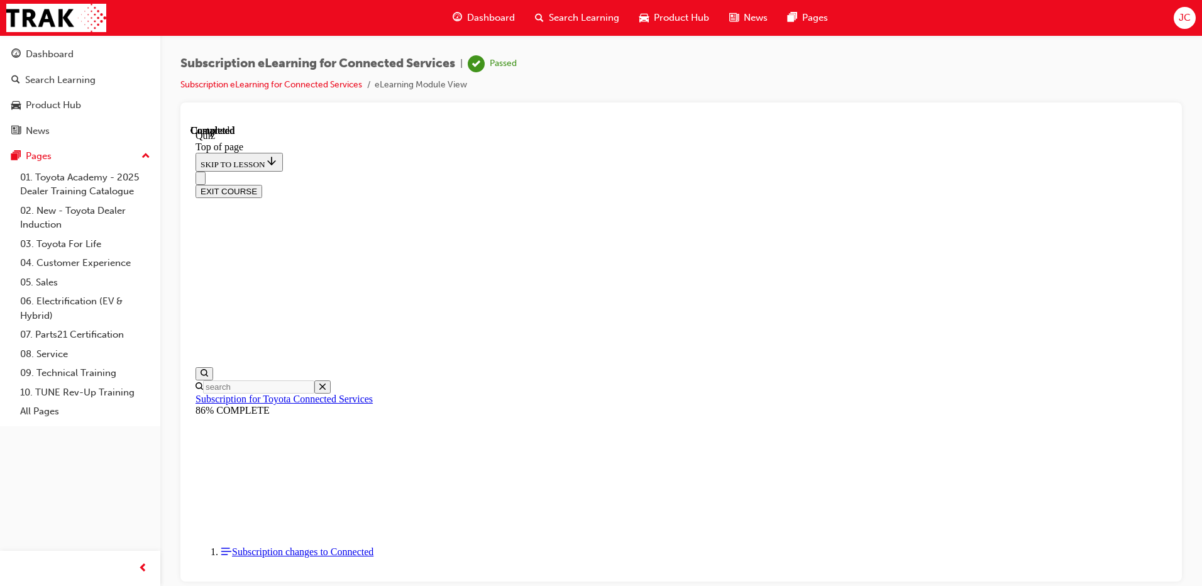
scroll to position [224, 0]
click at [262, 184] on button "EXIT COURSE" at bounding box center [229, 190] width 67 height 13
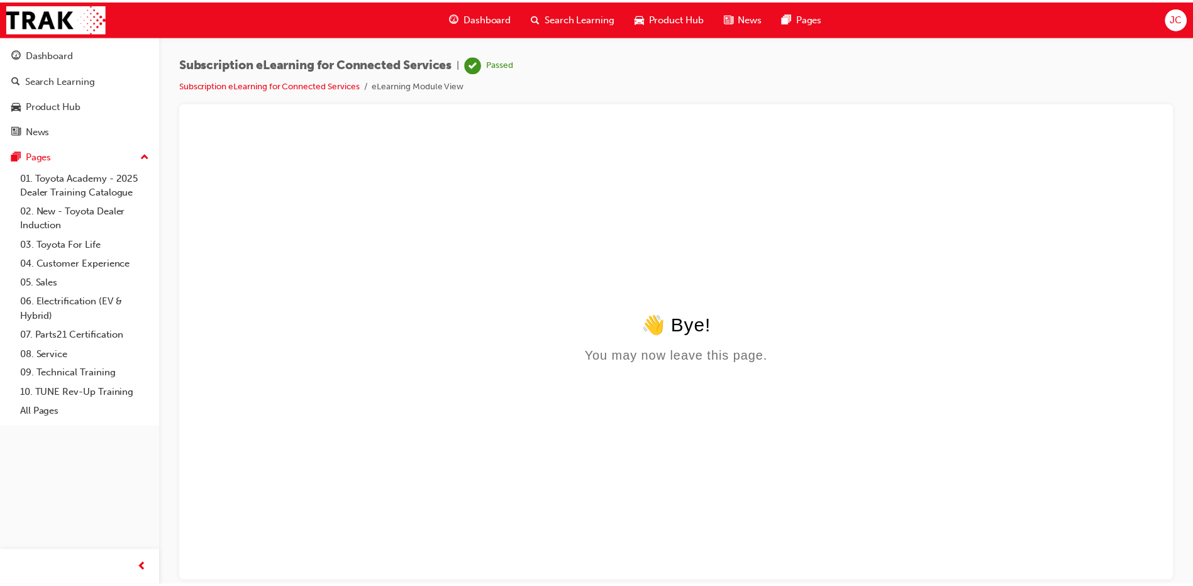
scroll to position [0, 0]
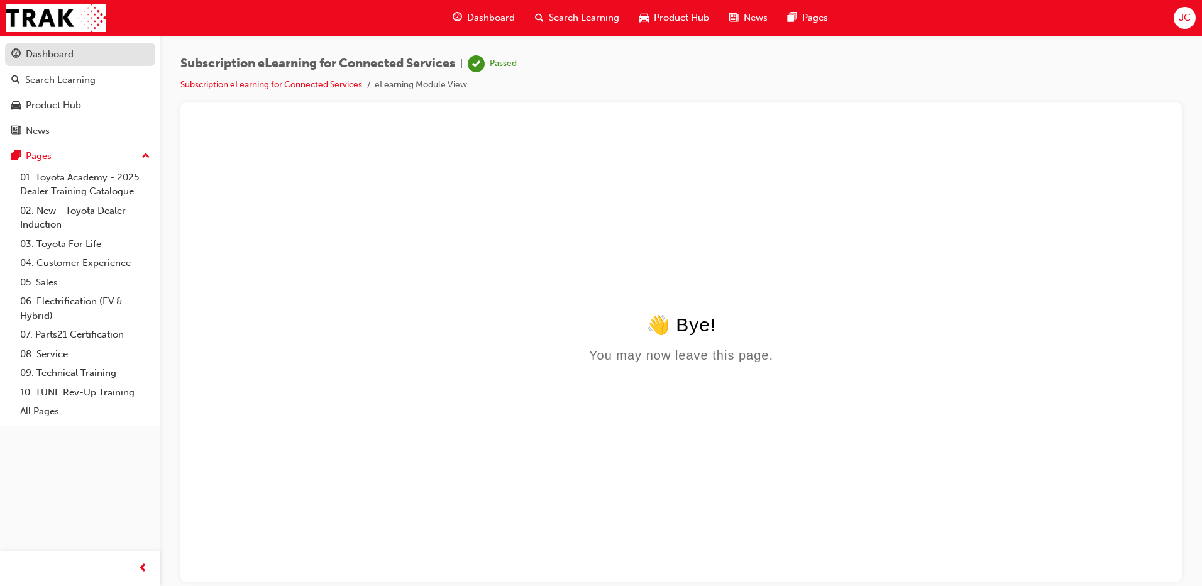
click at [42, 52] on div "Dashboard" at bounding box center [50, 54] width 48 height 14
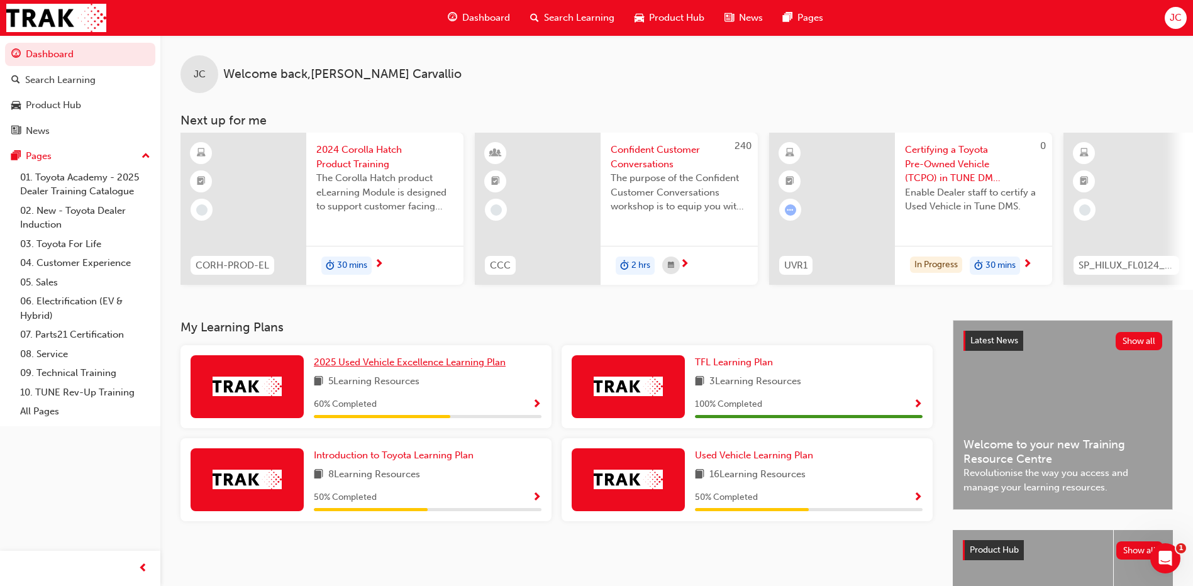
click at [370, 363] on span "2025 Used Vehicle Excellence Learning Plan" at bounding box center [410, 362] width 192 height 11
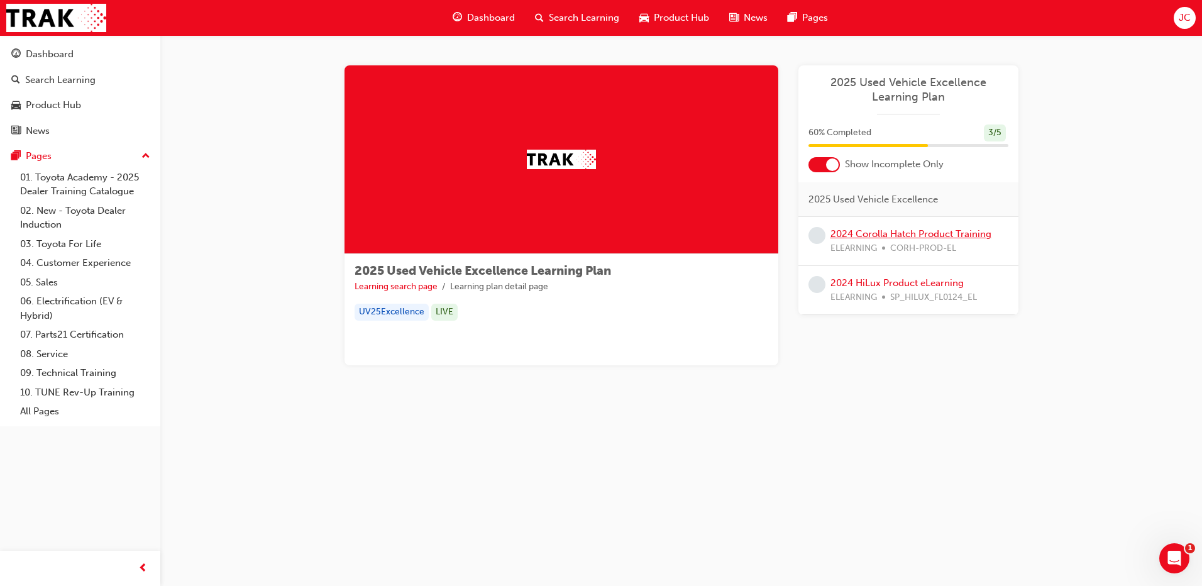
click at [914, 235] on link "2024 Corolla Hatch Product Training" at bounding box center [911, 233] width 161 height 11
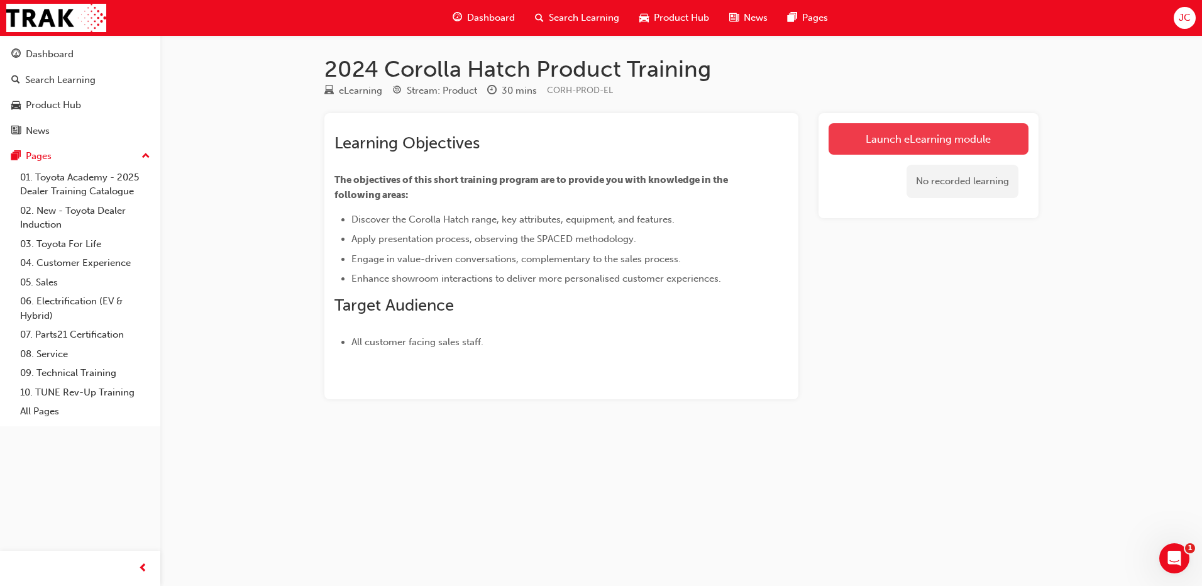
click at [910, 135] on link "Launch eLearning module" at bounding box center [929, 138] width 200 height 31
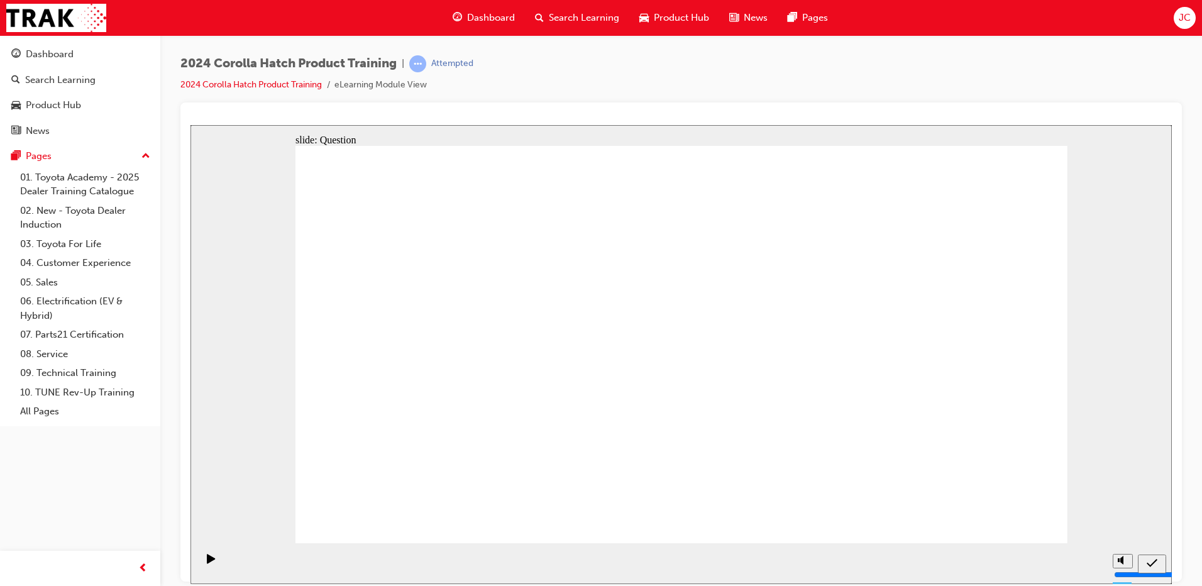
radio input "true"
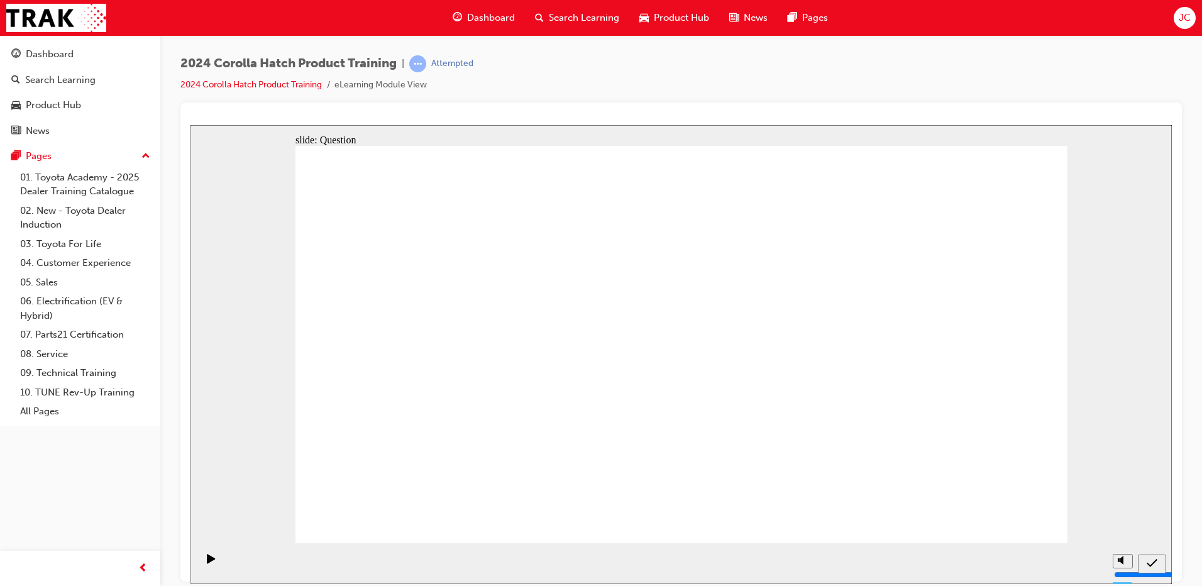
radio input "true"
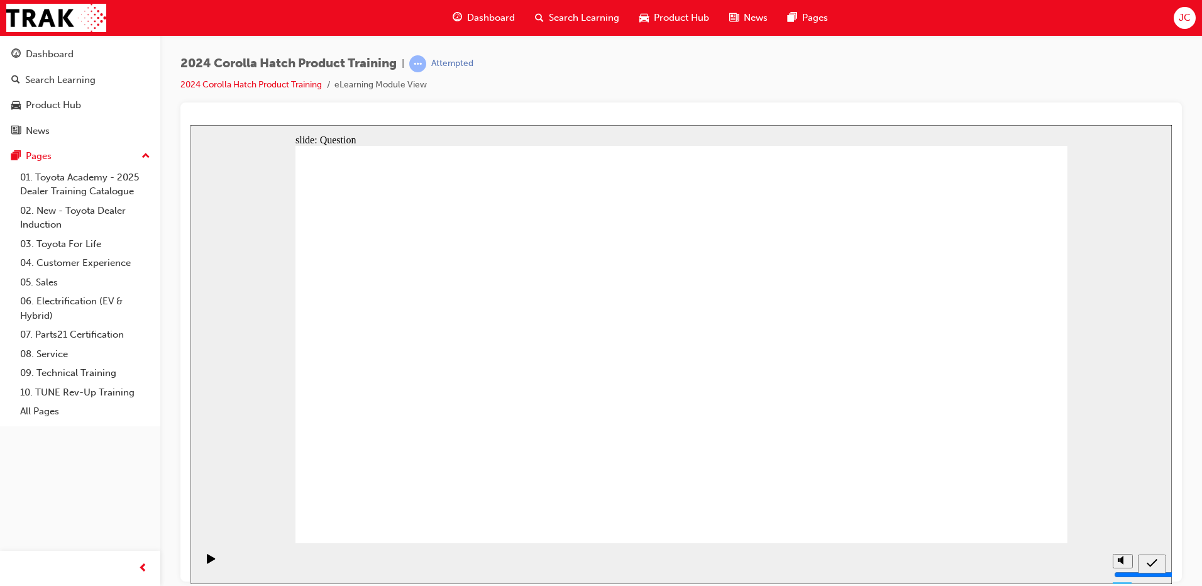
radio input "true"
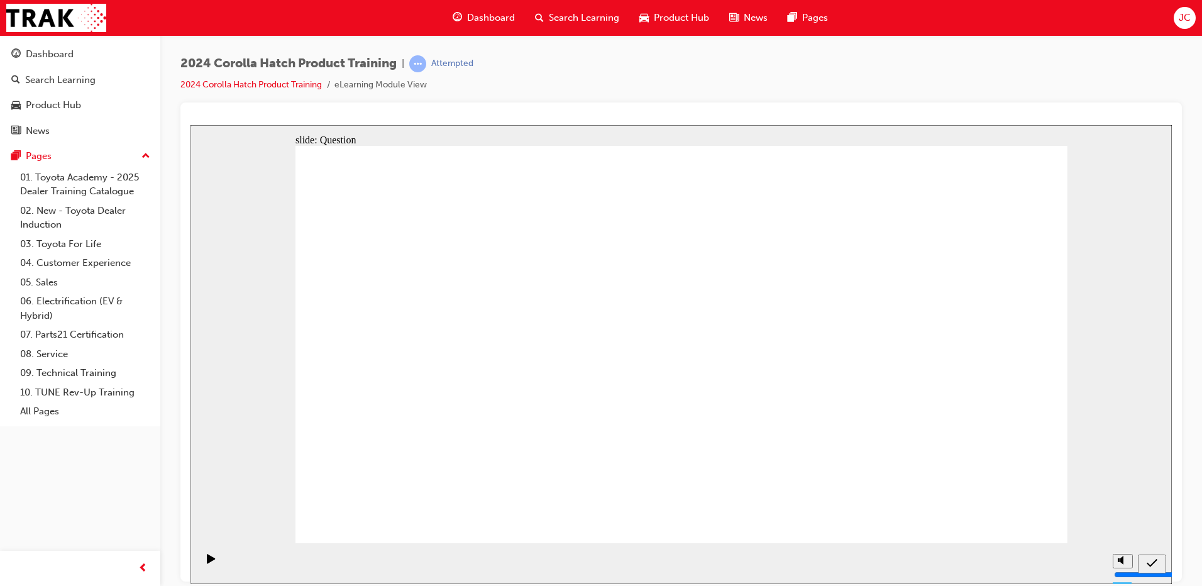
drag, startPoint x: 551, startPoint y: 305, endPoint x: 402, endPoint y: 421, distance: 189.1
drag, startPoint x: 426, startPoint y: 324, endPoint x: 559, endPoint y: 447, distance: 181.1
drag, startPoint x: 791, startPoint y: 331, endPoint x: 640, endPoint y: 460, distance: 198.5
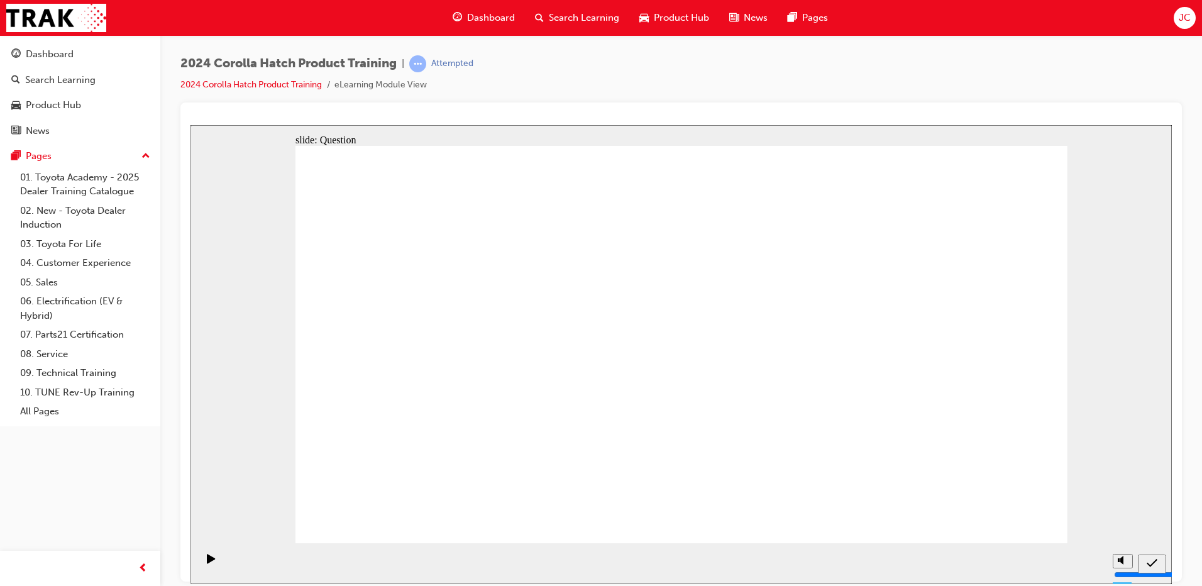
drag, startPoint x: 955, startPoint y: 332, endPoint x: 951, endPoint y: 451, distance: 119.5
drag, startPoint x: 663, startPoint y: 318, endPoint x: 792, endPoint y: 442, distance: 178.8
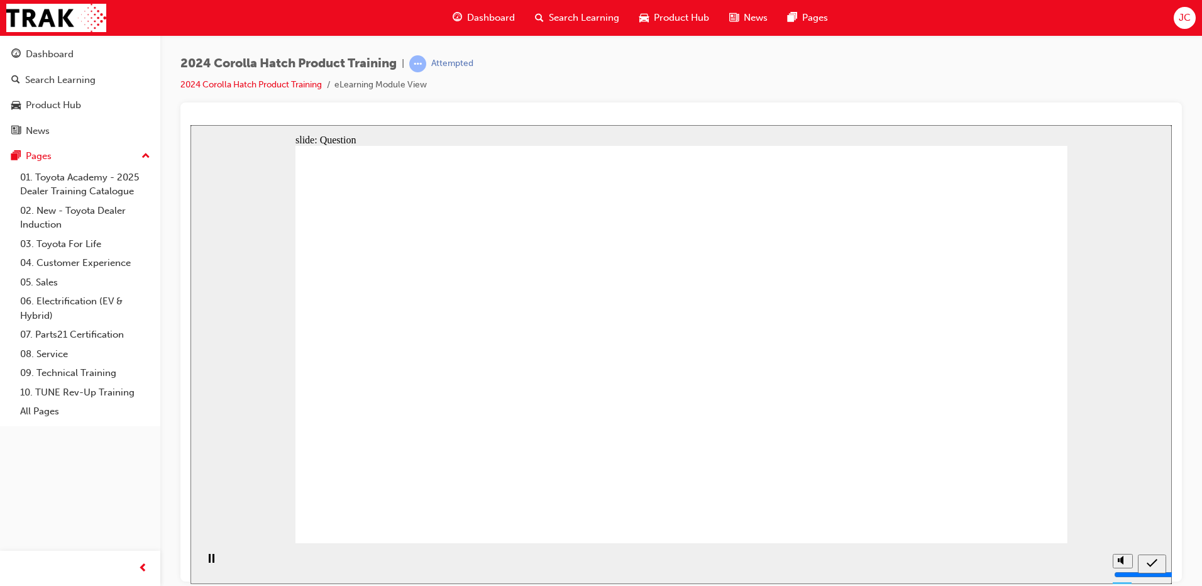
radio input "true"
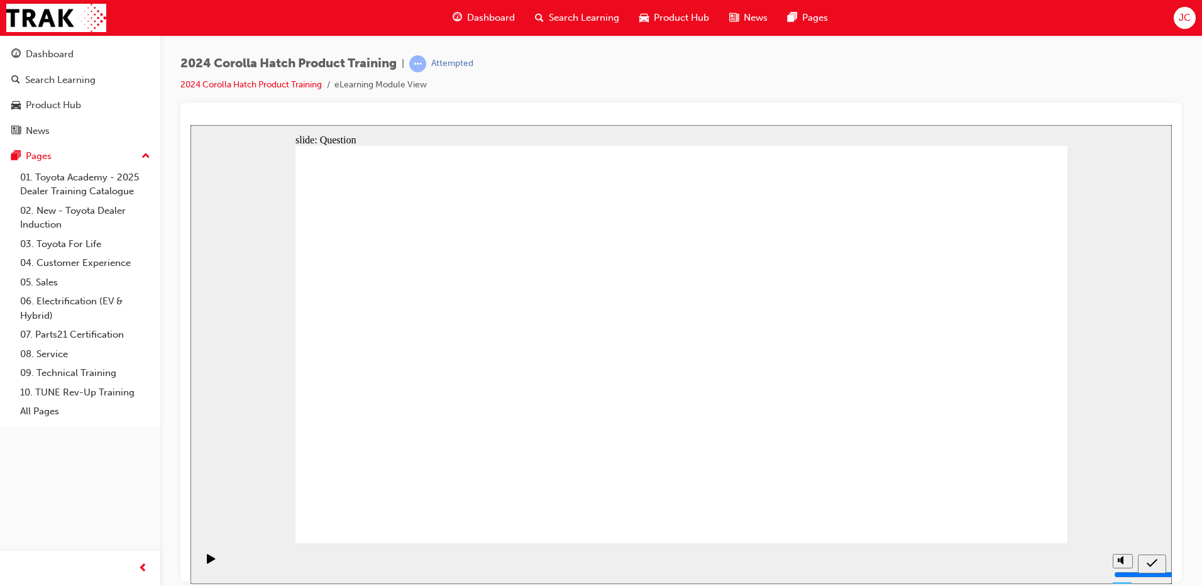
radio input "false"
radio input "true"
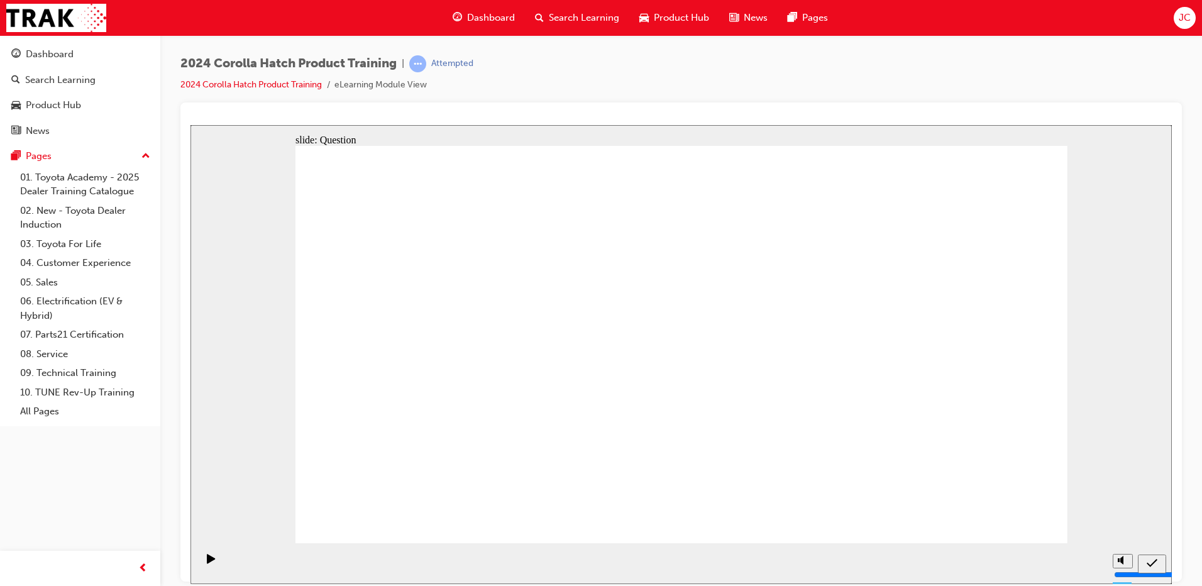
radio input "true"
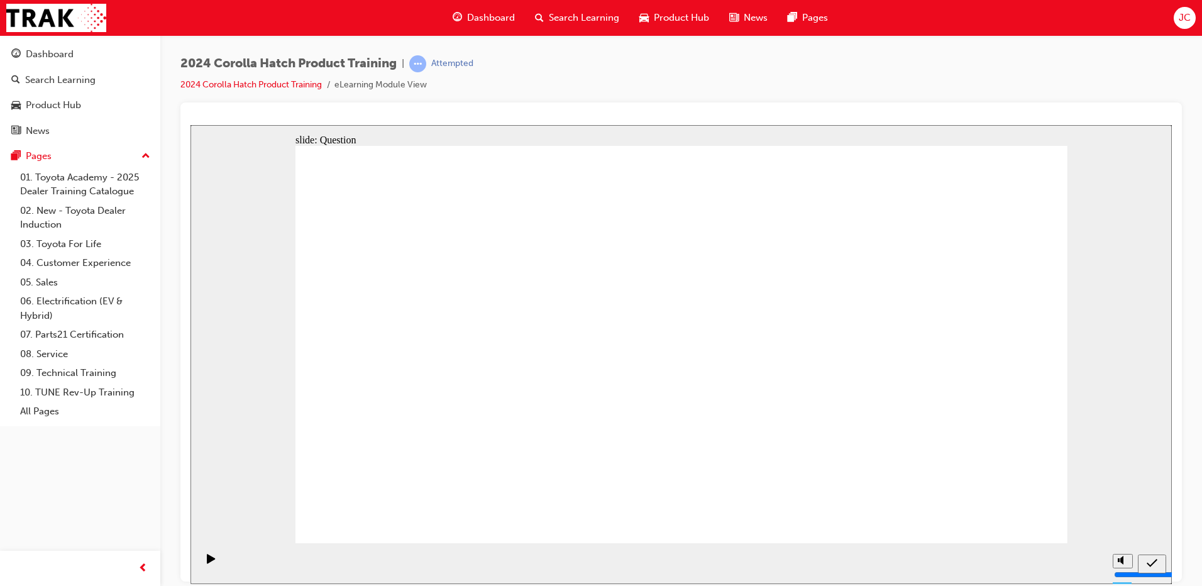
radio input "true"
drag, startPoint x: 558, startPoint y: 319, endPoint x: 412, endPoint y: 418, distance: 175.6
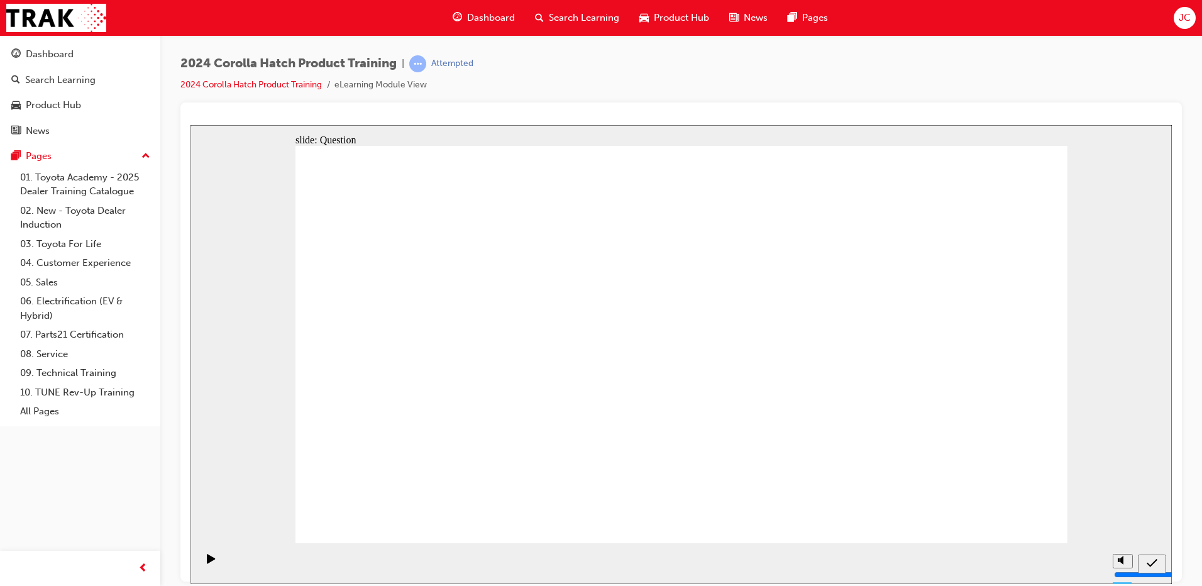
drag, startPoint x: 419, startPoint y: 338, endPoint x: 557, endPoint y: 454, distance: 180.3
drag, startPoint x: 806, startPoint y: 329, endPoint x: 683, endPoint y: 444, distance: 168.2
drag, startPoint x: 951, startPoint y: 345, endPoint x: 960, endPoint y: 441, distance: 97.2
drag, startPoint x: 695, startPoint y: 326, endPoint x: 829, endPoint y: 444, distance: 178.2
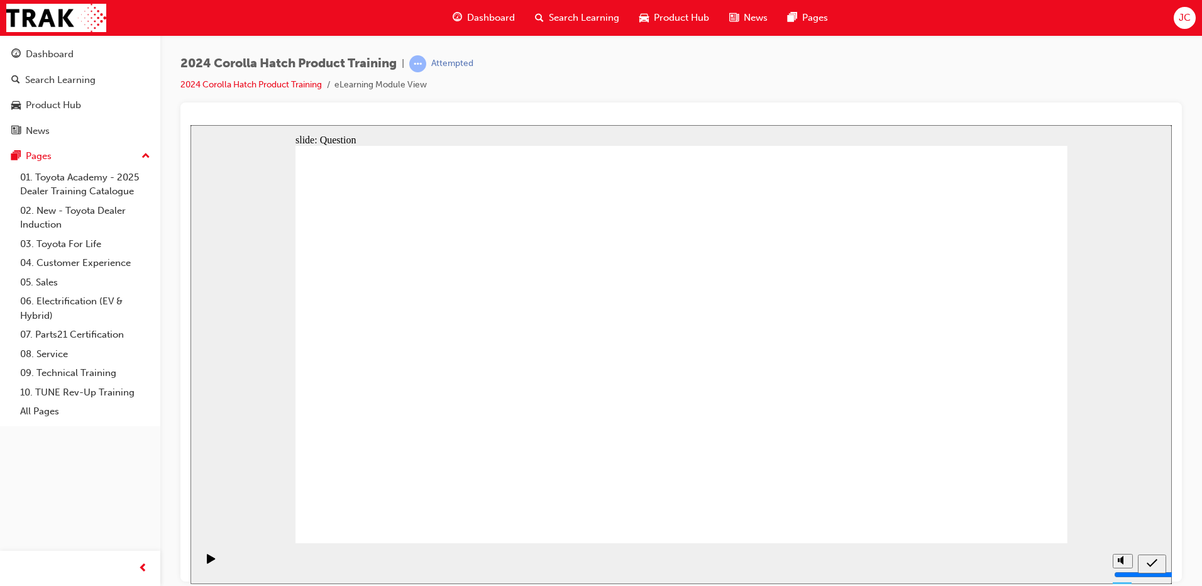
radio input "true"
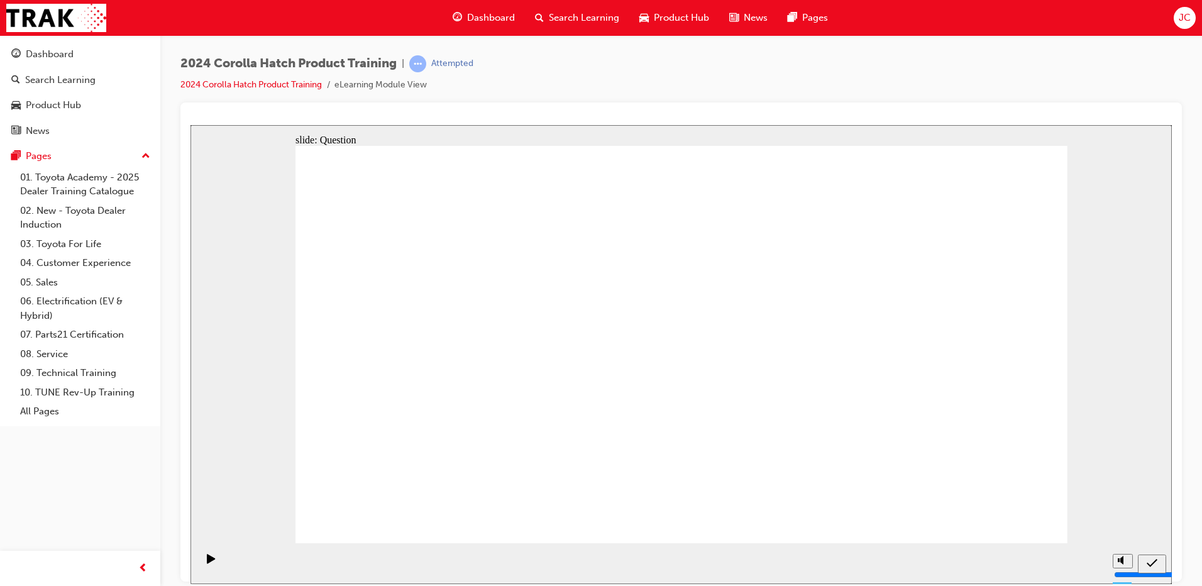
drag, startPoint x: 734, startPoint y: 319, endPoint x: 763, endPoint y: 300, distance: 35.4
radio input "true"
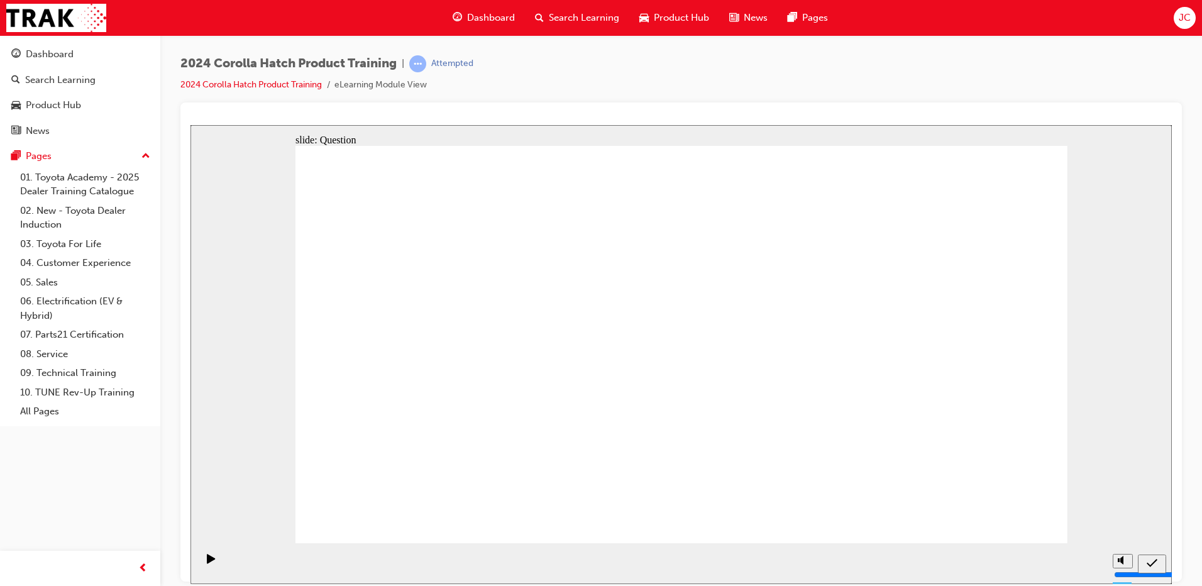
radio input "true"
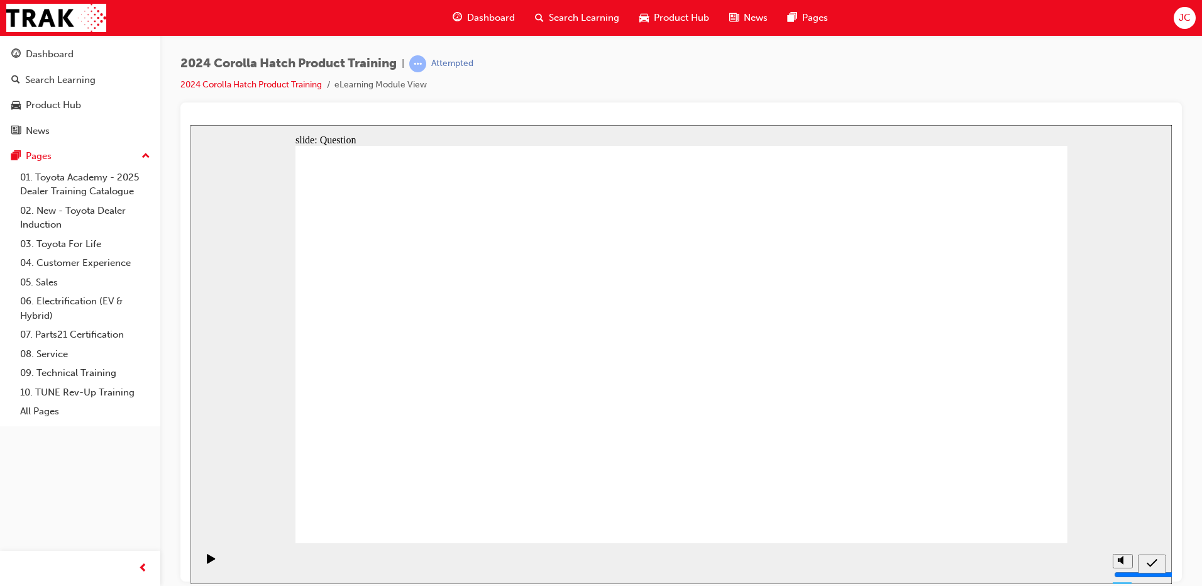
radio input "true"
drag, startPoint x: 562, startPoint y: 326, endPoint x: 443, endPoint y: 441, distance: 165.4
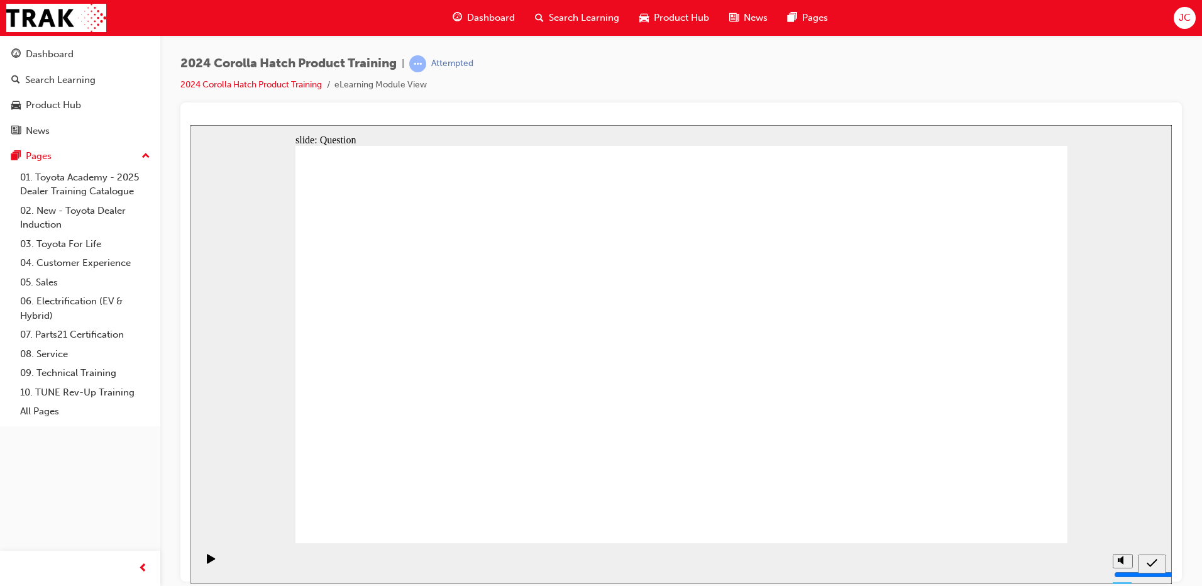
drag, startPoint x: 420, startPoint y: 328, endPoint x: 553, endPoint y: 448, distance: 179.8
drag, startPoint x: 834, startPoint y: 336, endPoint x: 685, endPoint y: 463, distance: 195.3
drag, startPoint x: 670, startPoint y: 336, endPoint x: 818, endPoint y: 448, distance: 185.4
drag, startPoint x: 939, startPoint y: 332, endPoint x: 931, endPoint y: 441, distance: 109.1
